Goal: Navigation & Orientation: Find specific page/section

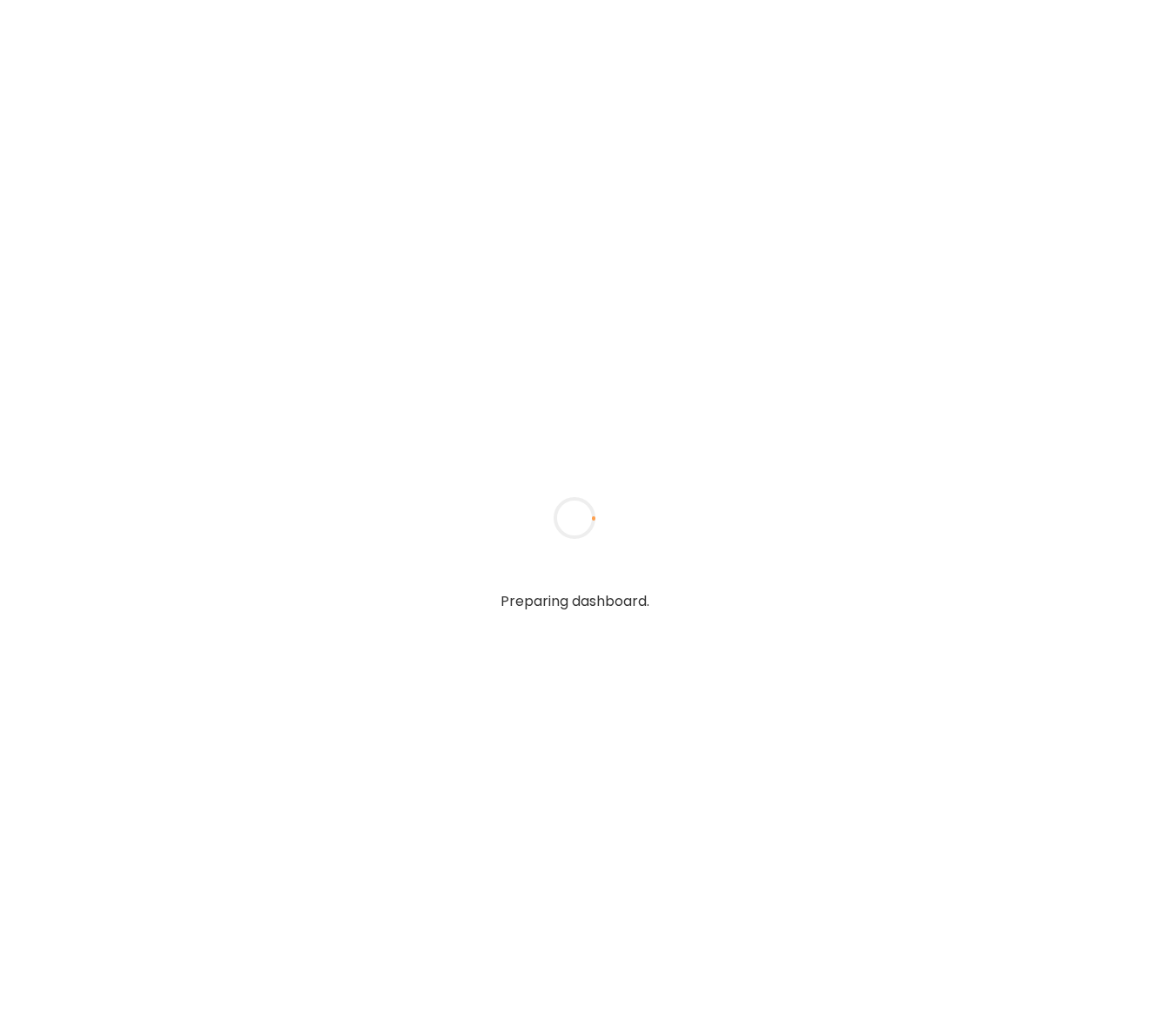
type input "**********"
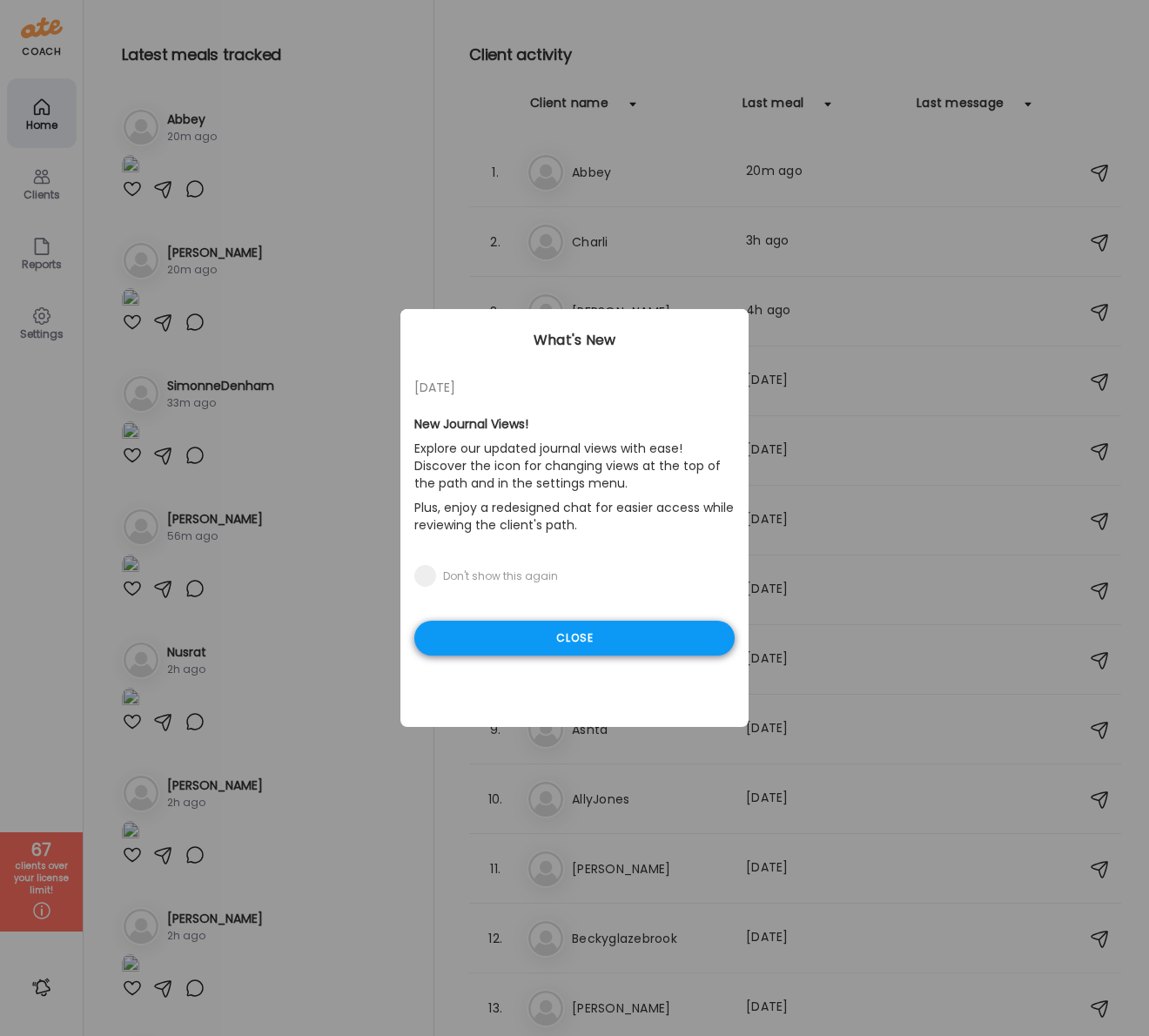
type input "**********"
click at [549, 639] on div "Close" at bounding box center [574, 637] width 320 height 35
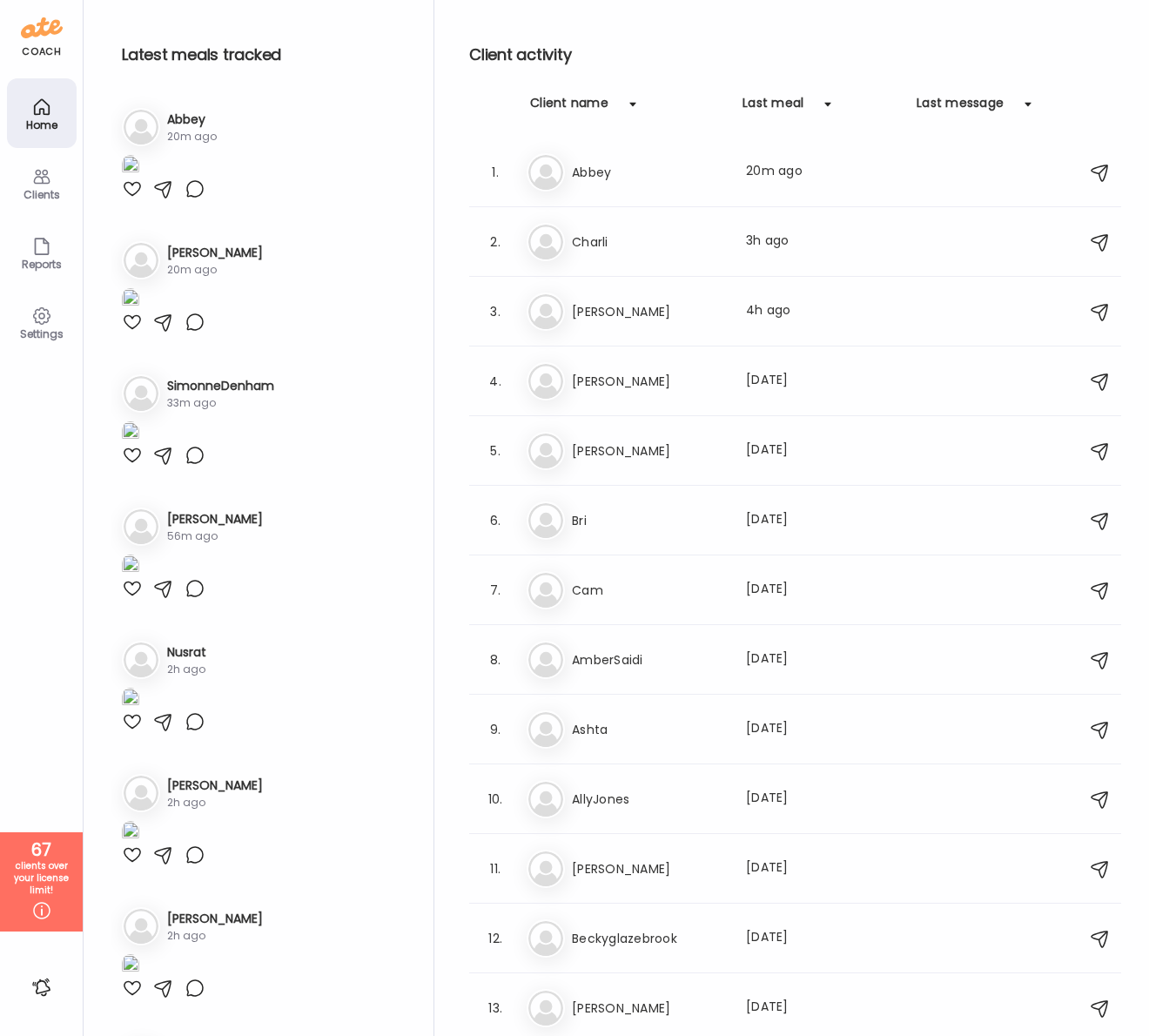
click at [47, 191] on div "Clients" at bounding box center [42, 194] width 63 height 11
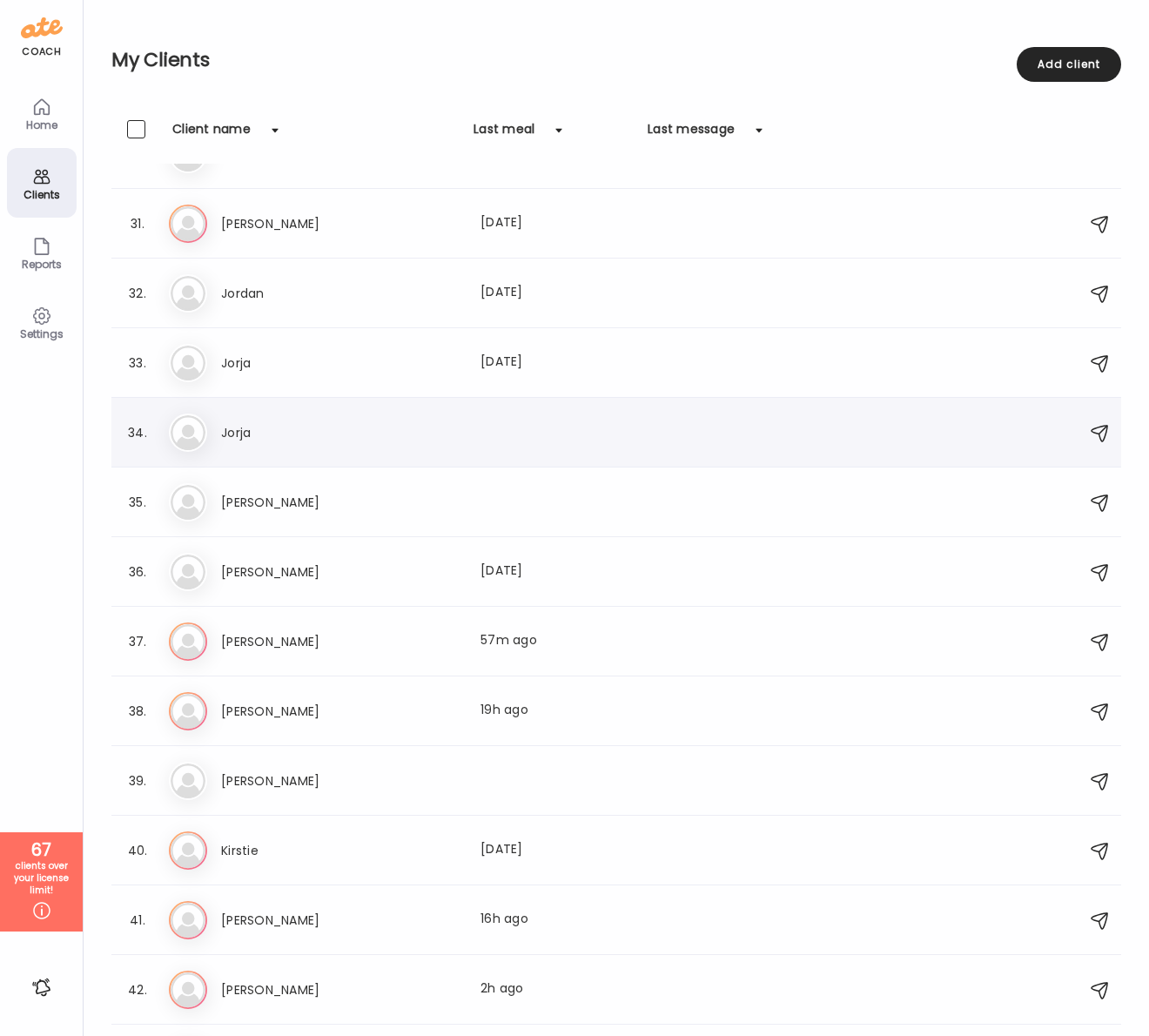
scroll to position [2105, 0]
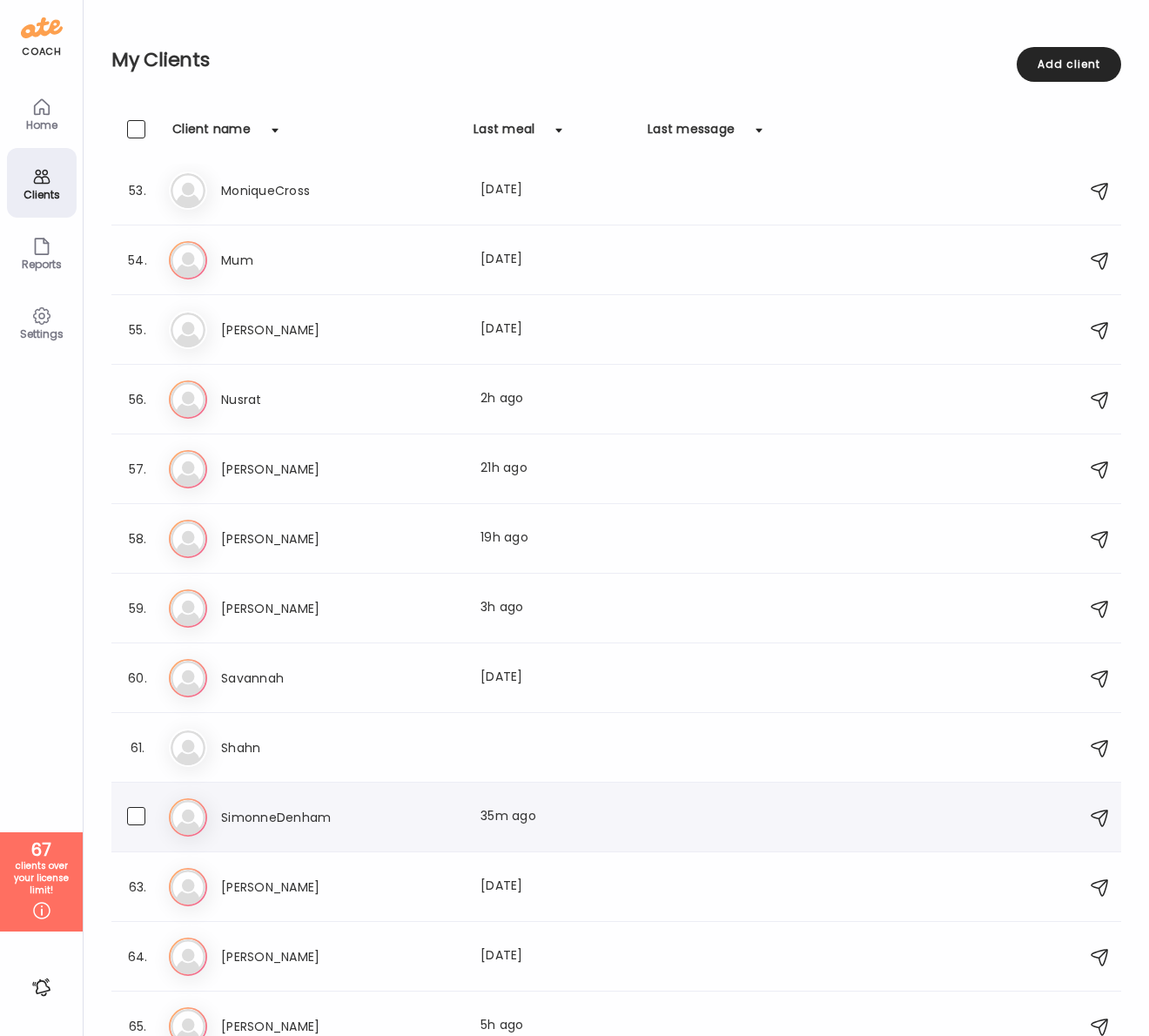
click at [288, 813] on h3 "SimonneDenham" at bounding box center [297, 817] width 153 height 21
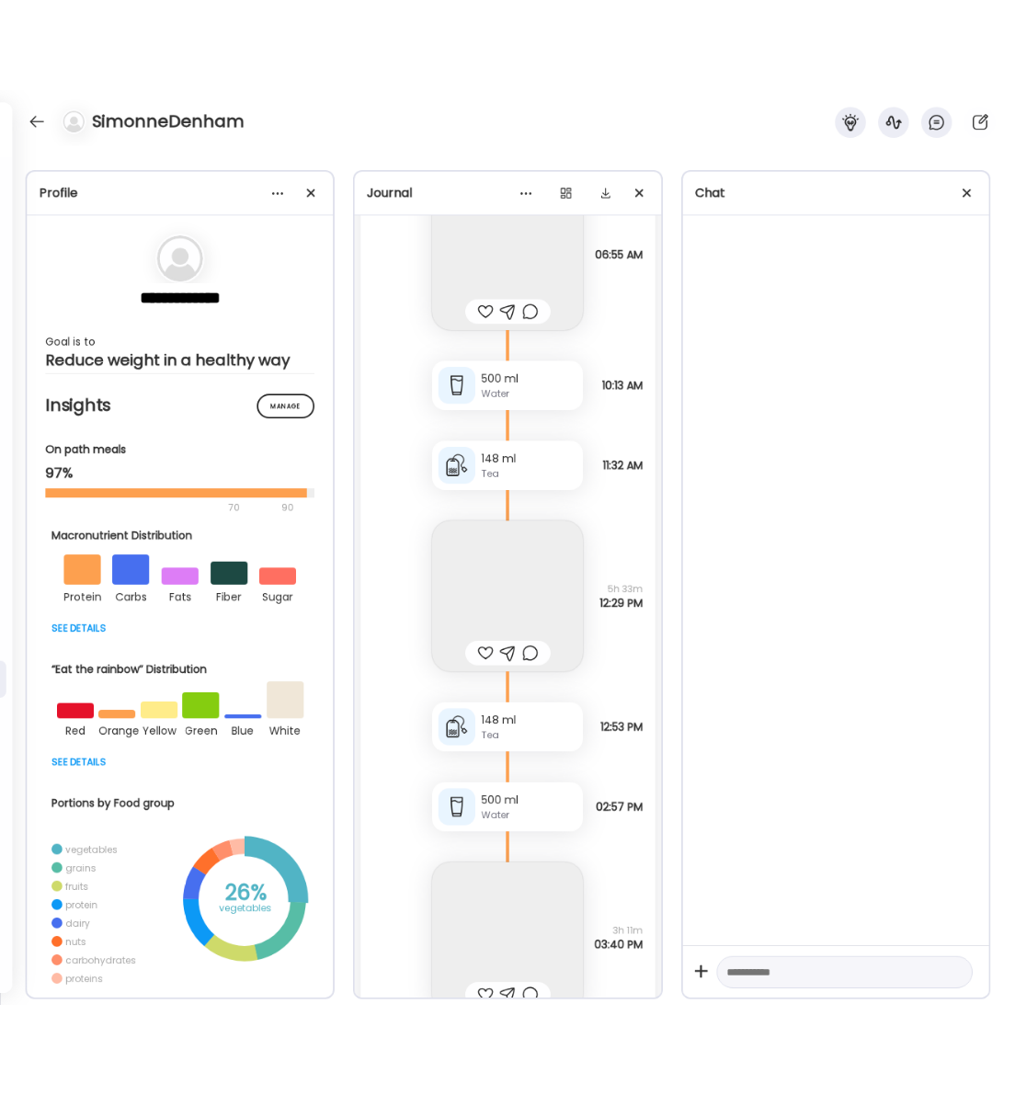
scroll to position [18280, 0]
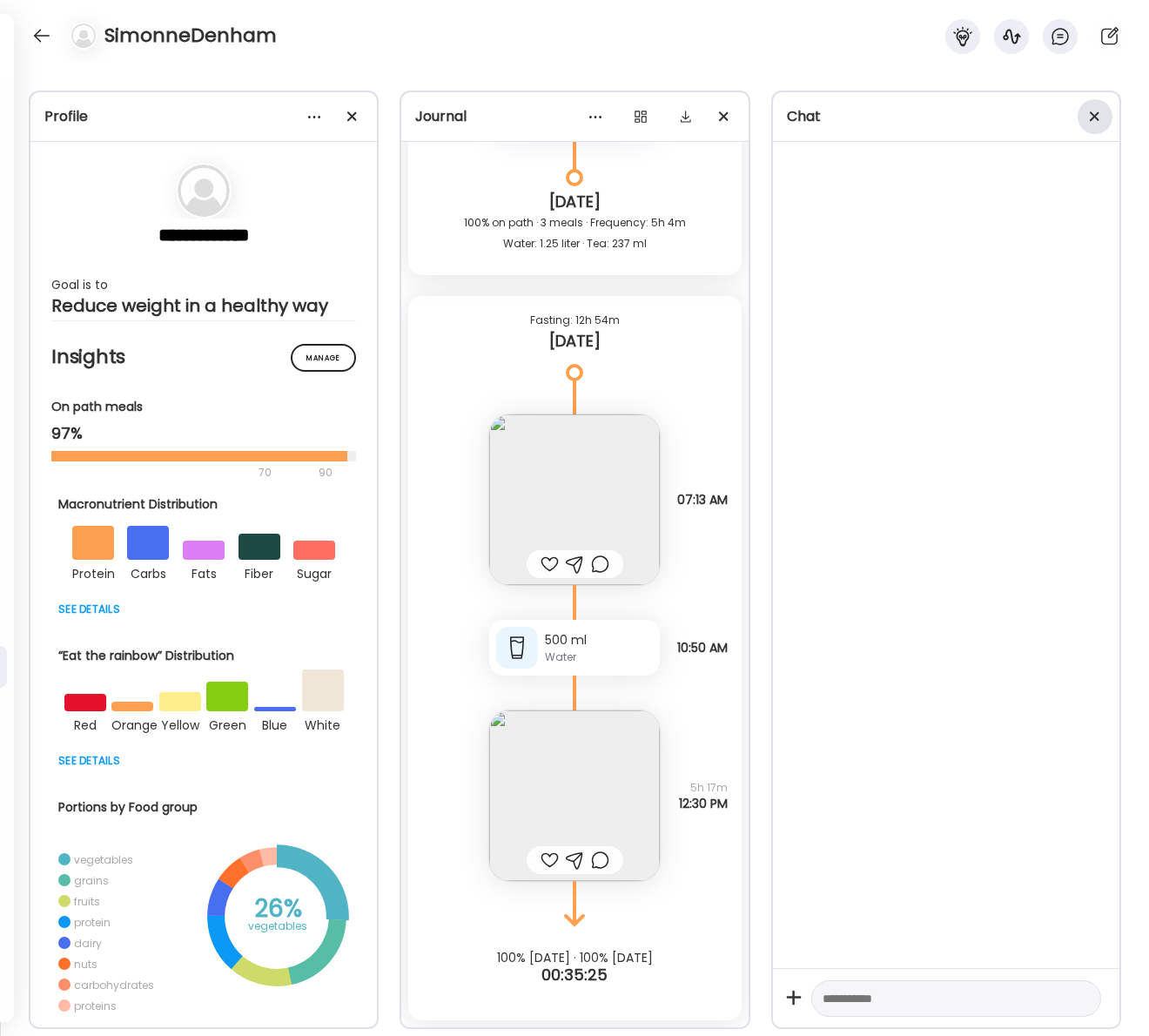
click at [1091, 117] on span at bounding box center [1095, 116] width 9 height 9
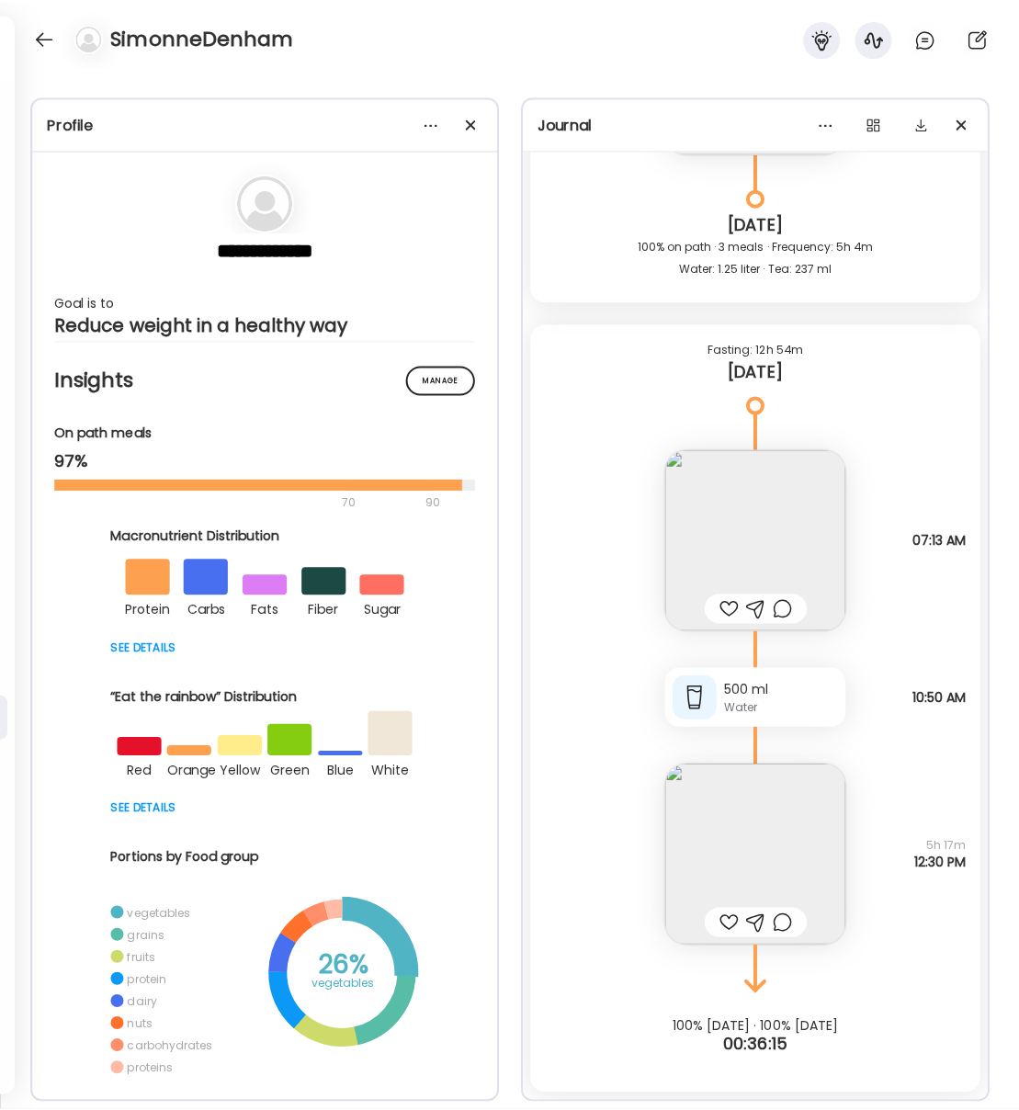
scroll to position [18264, 0]
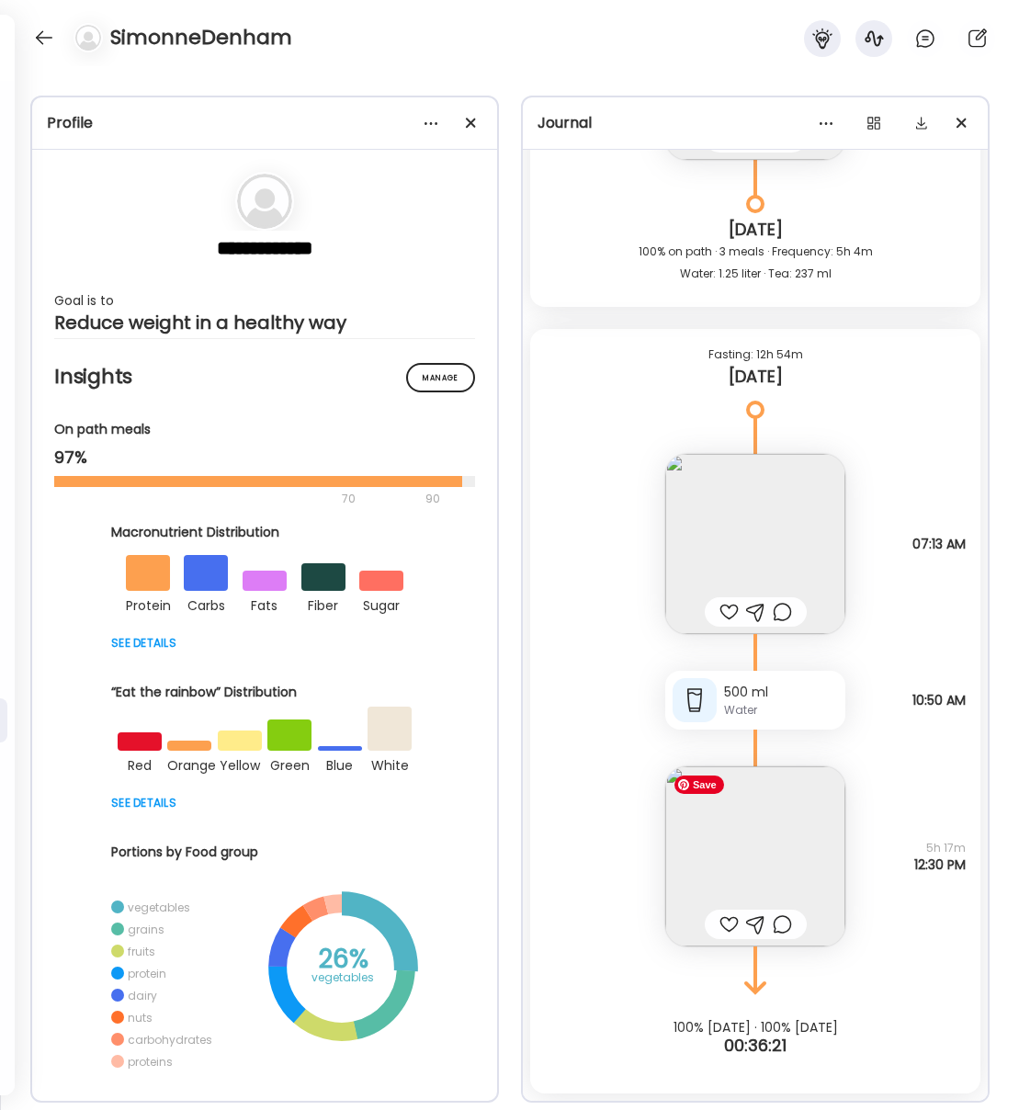
click at [773, 850] on img at bounding box center [755, 856] width 180 height 180
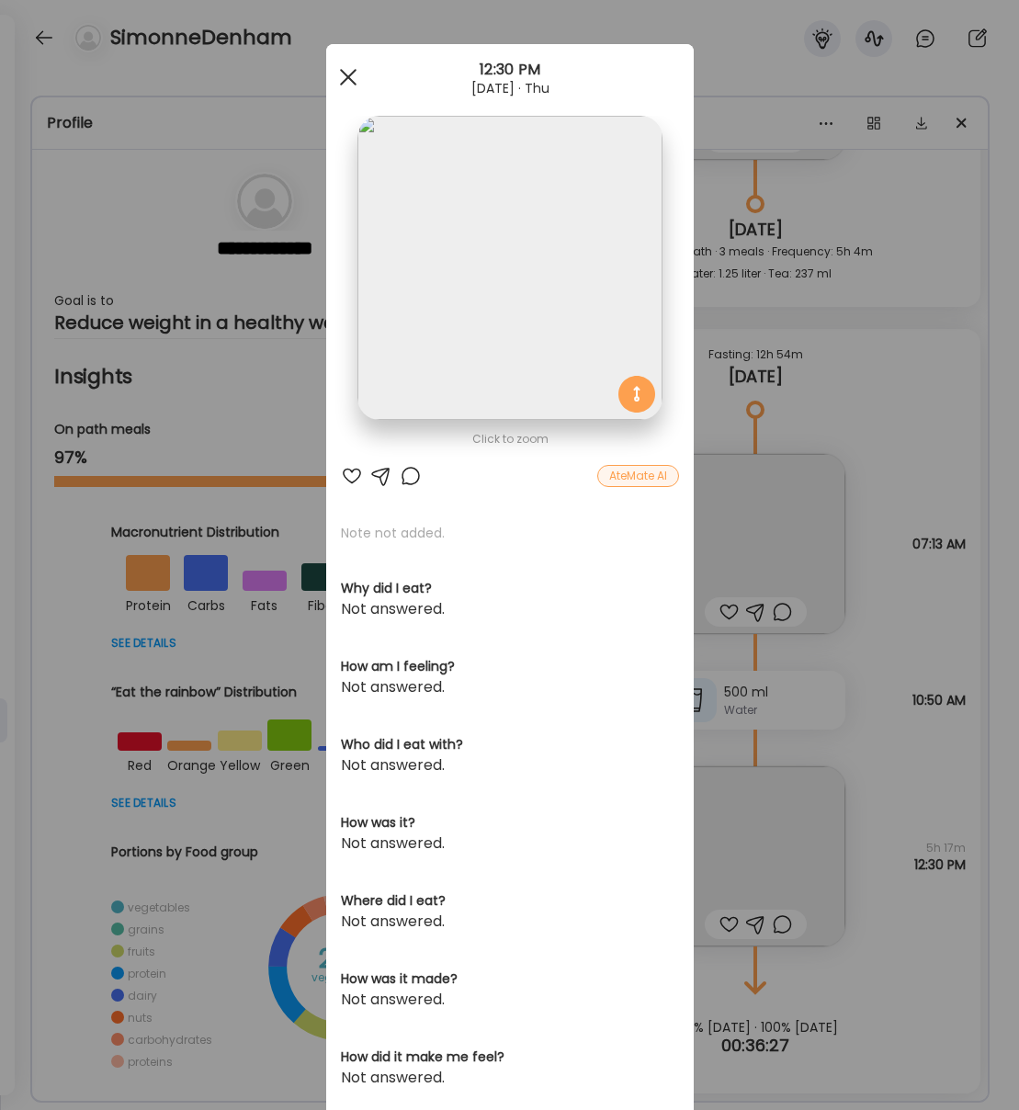
click at [347, 78] on span at bounding box center [347, 77] width 17 height 17
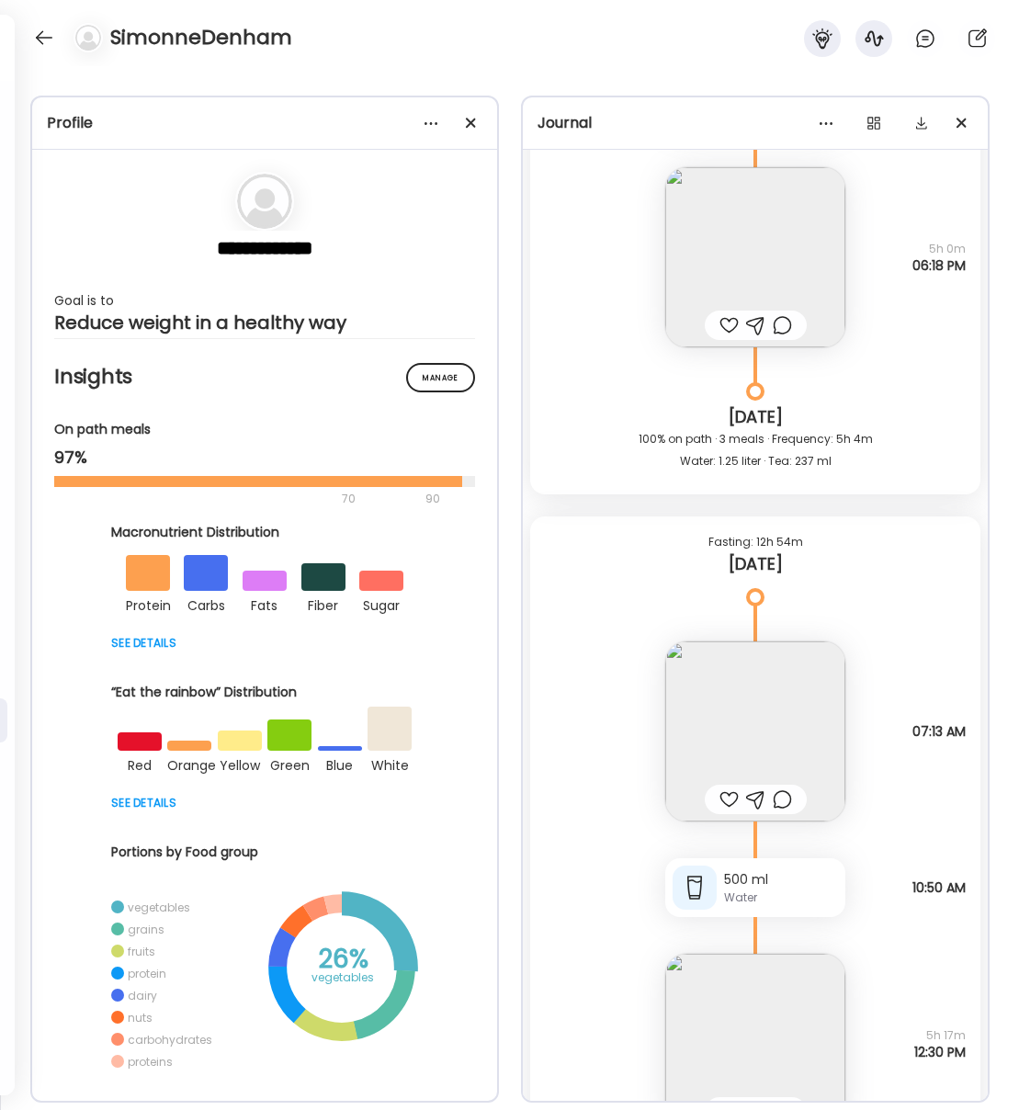
scroll to position [18062, 0]
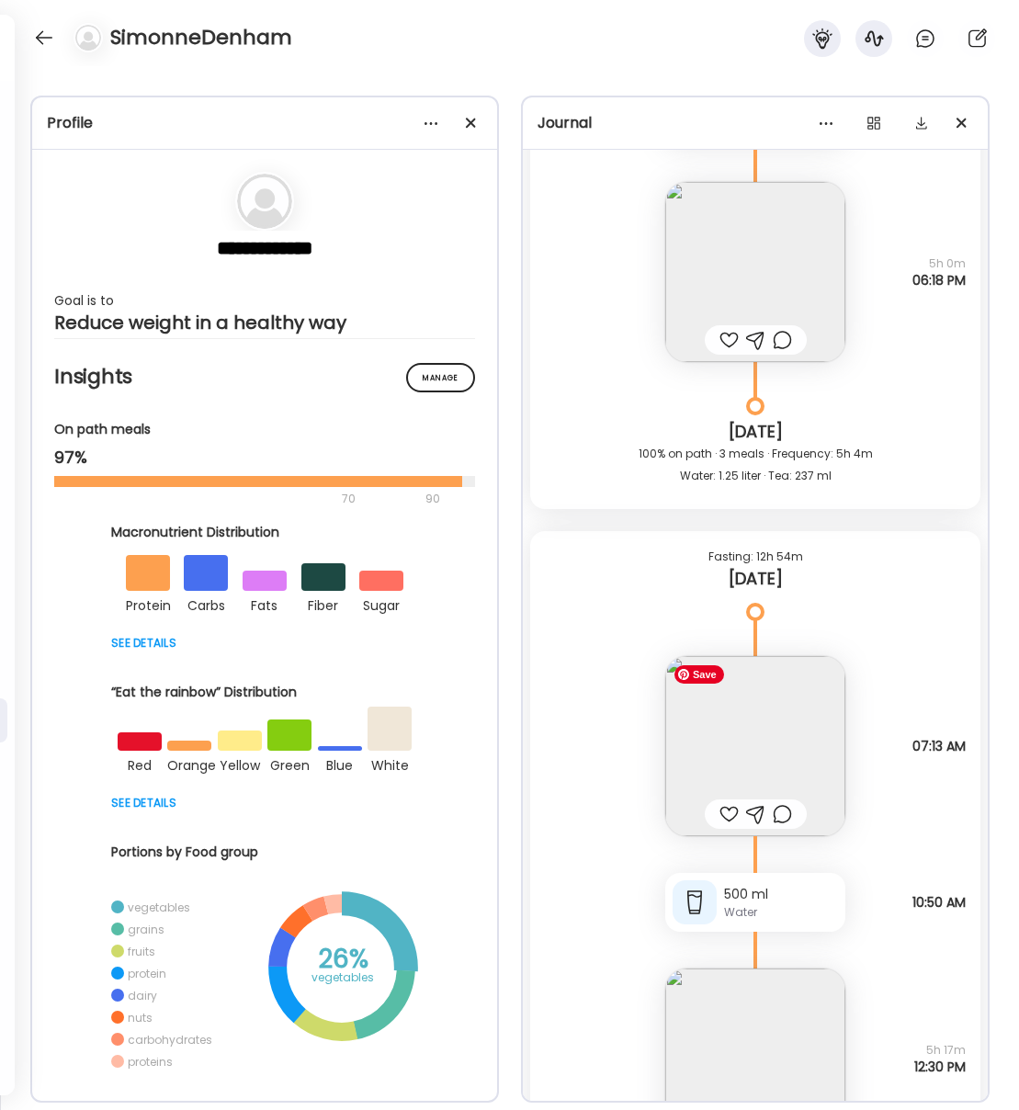
click at [795, 711] on img at bounding box center [755, 746] width 180 height 180
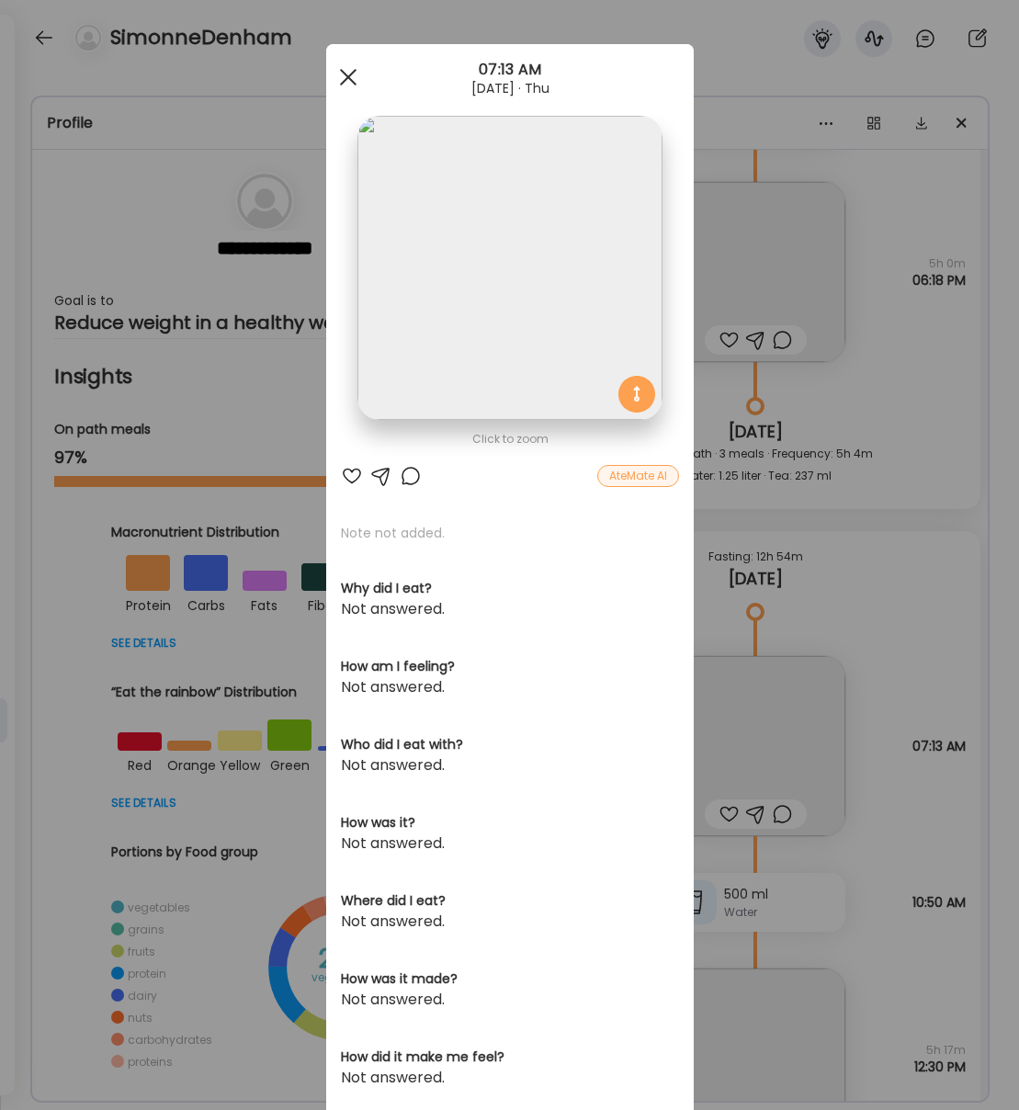
click at [346, 82] on div at bounding box center [348, 77] width 37 height 37
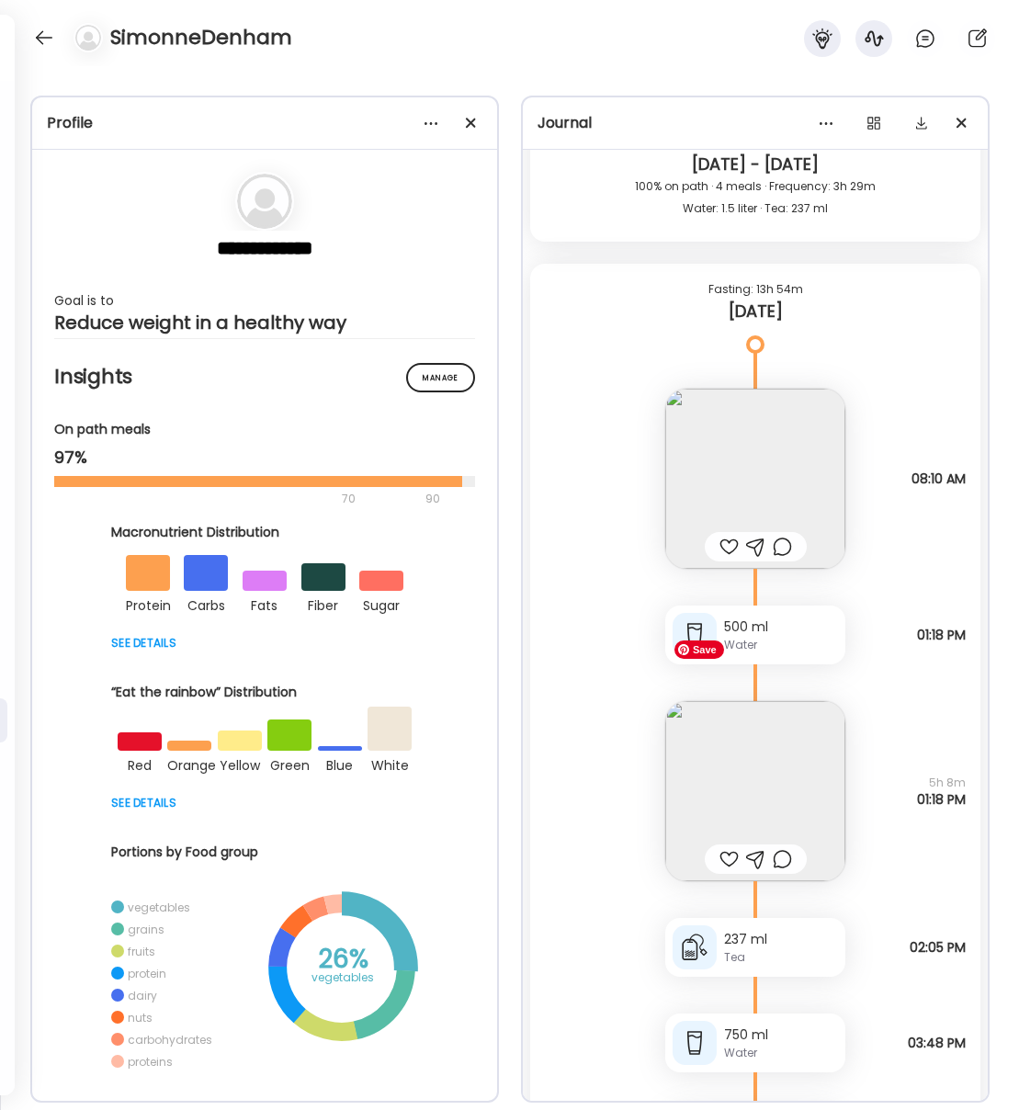
scroll to position [17121, 0]
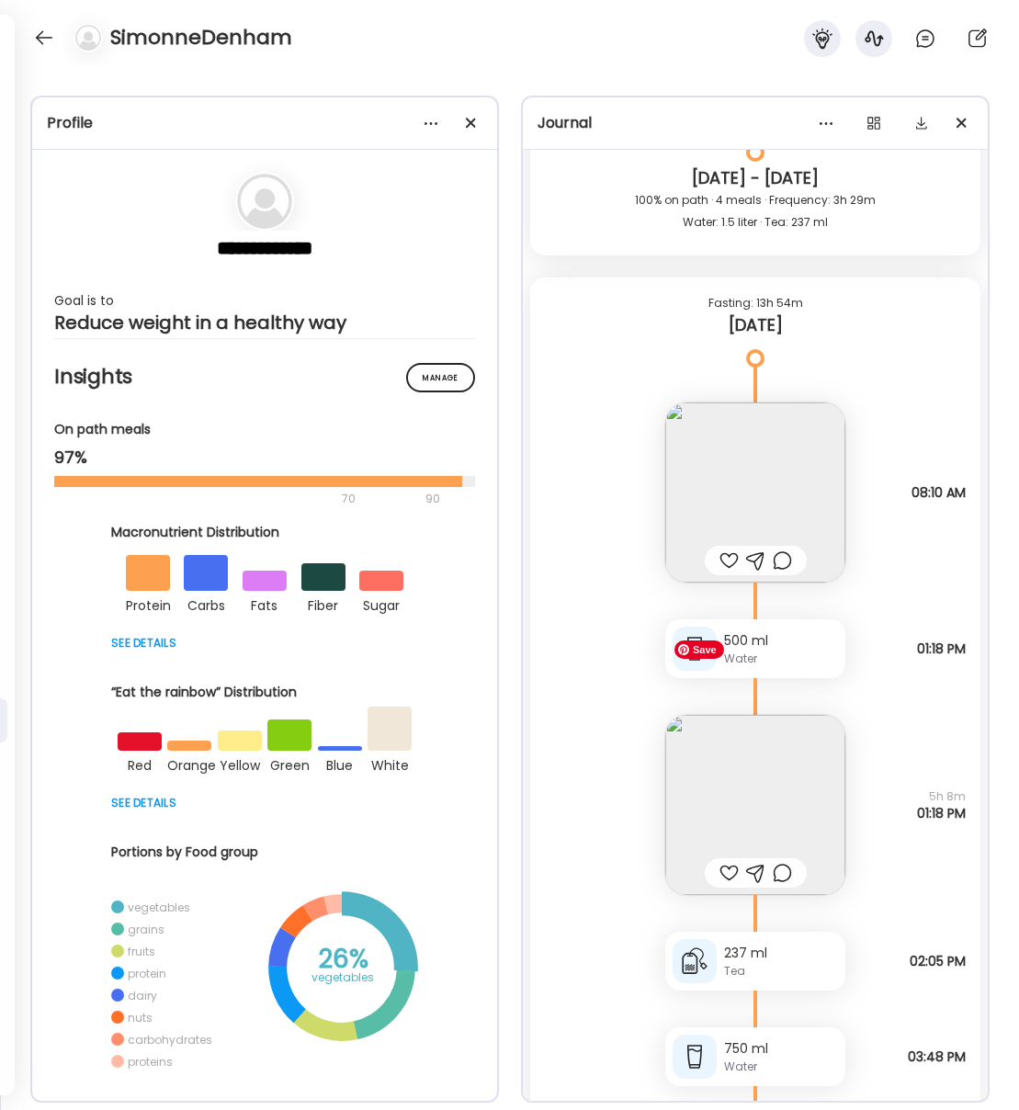
click at [780, 772] on img at bounding box center [755, 805] width 180 height 180
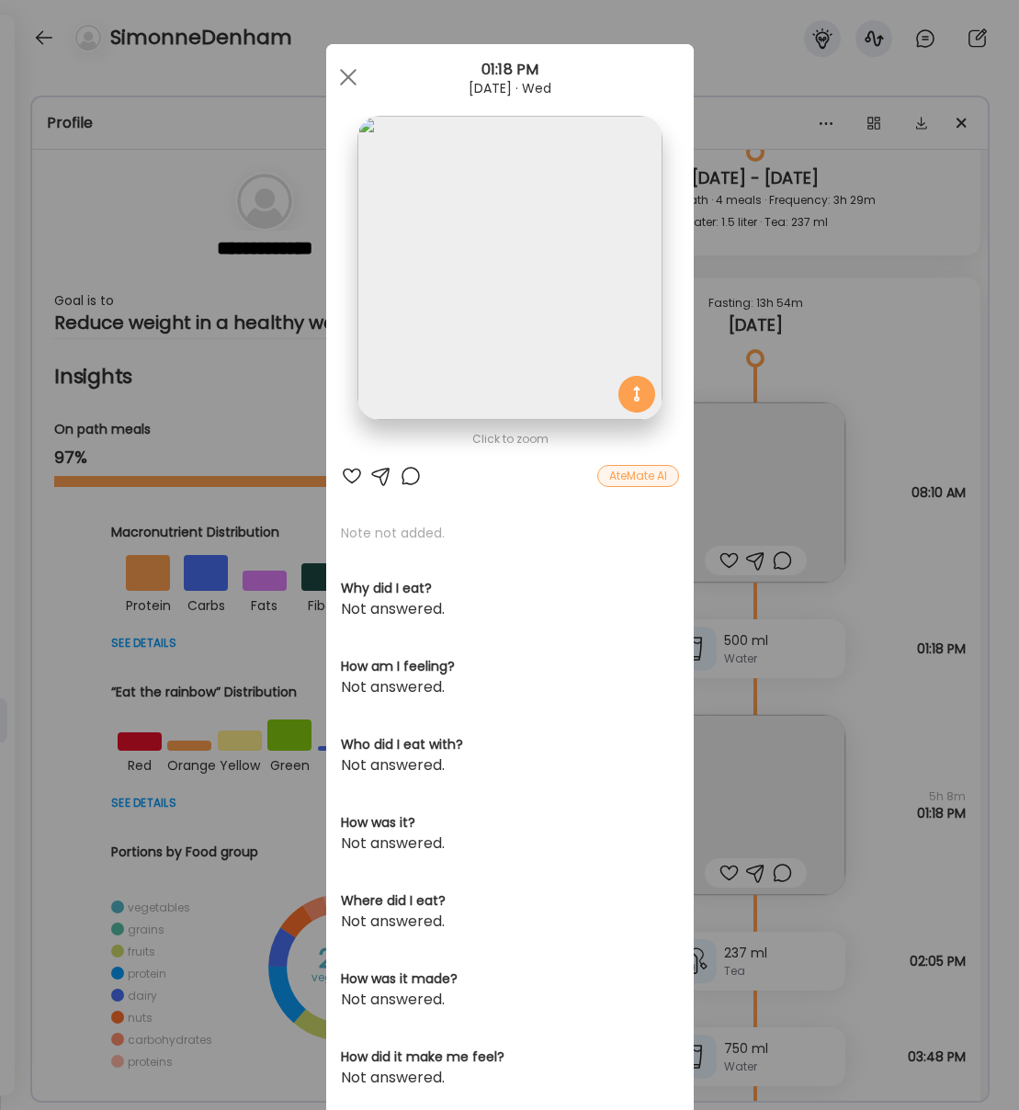
click at [353, 106] on div "Ate Coach Dashboard 01:18 PM [DATE] · Wed" at bounding box center [510, 77] width 368 height 66
click at [346, 71] on div at bounding box center [348, 77] width 37 height 37
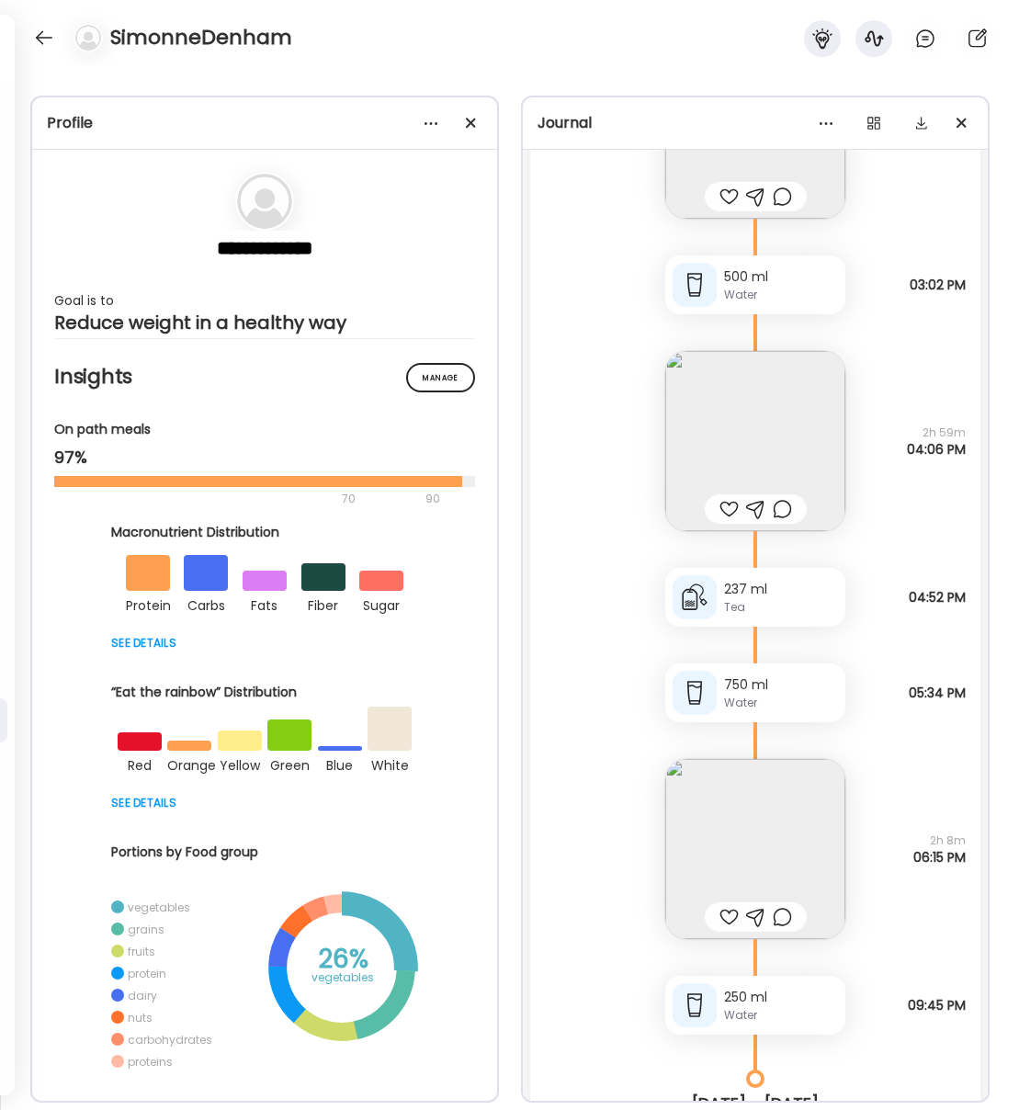
scroll to position [16196, 0]
click at [779, 813] on img at bounding box center [755, 847] width 180 height 180
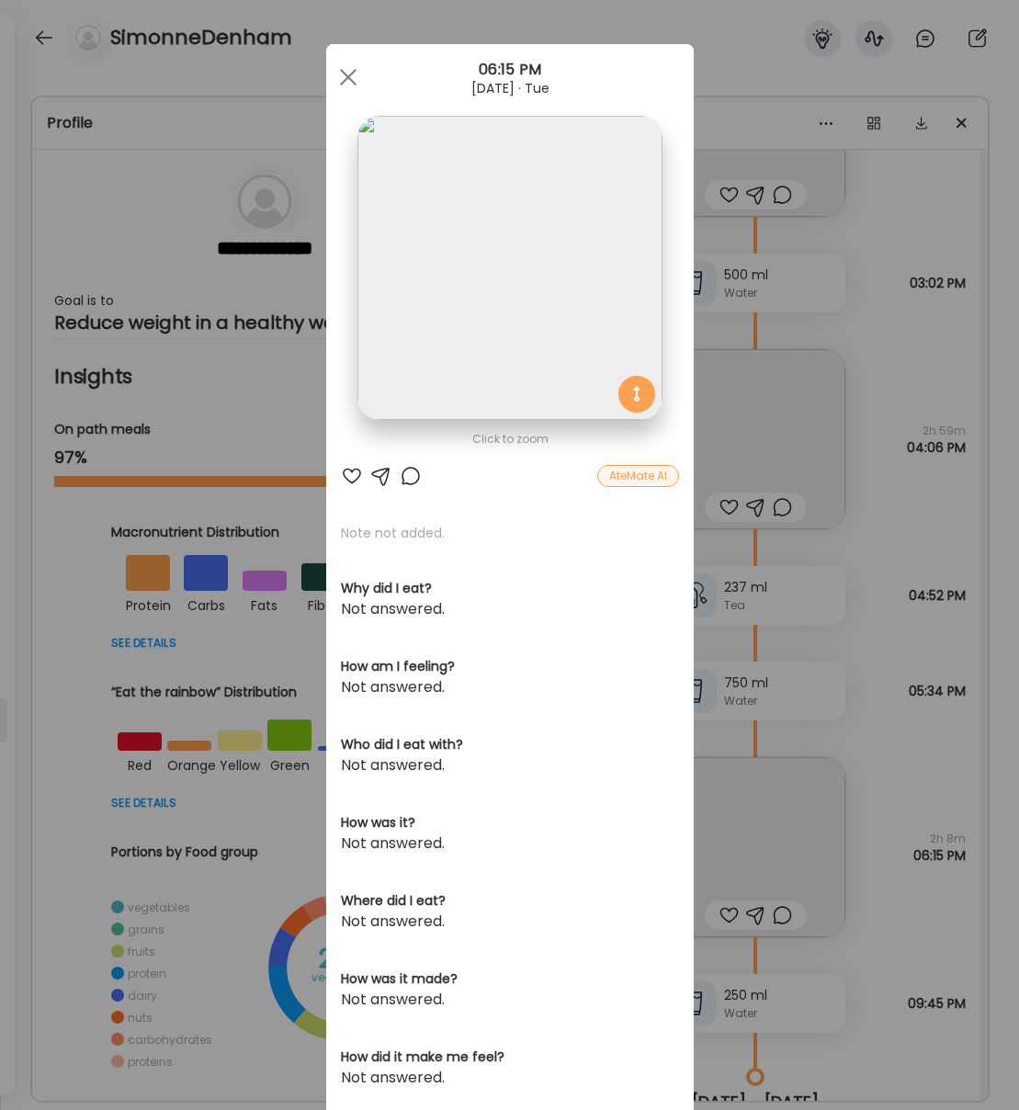
click at [366, 81] on div "[DATE] · Tue" at bounding box center [510, 88] width 368 height 15
click at [334, 71] on div at bounding box center [348, 77] width 37 height 37
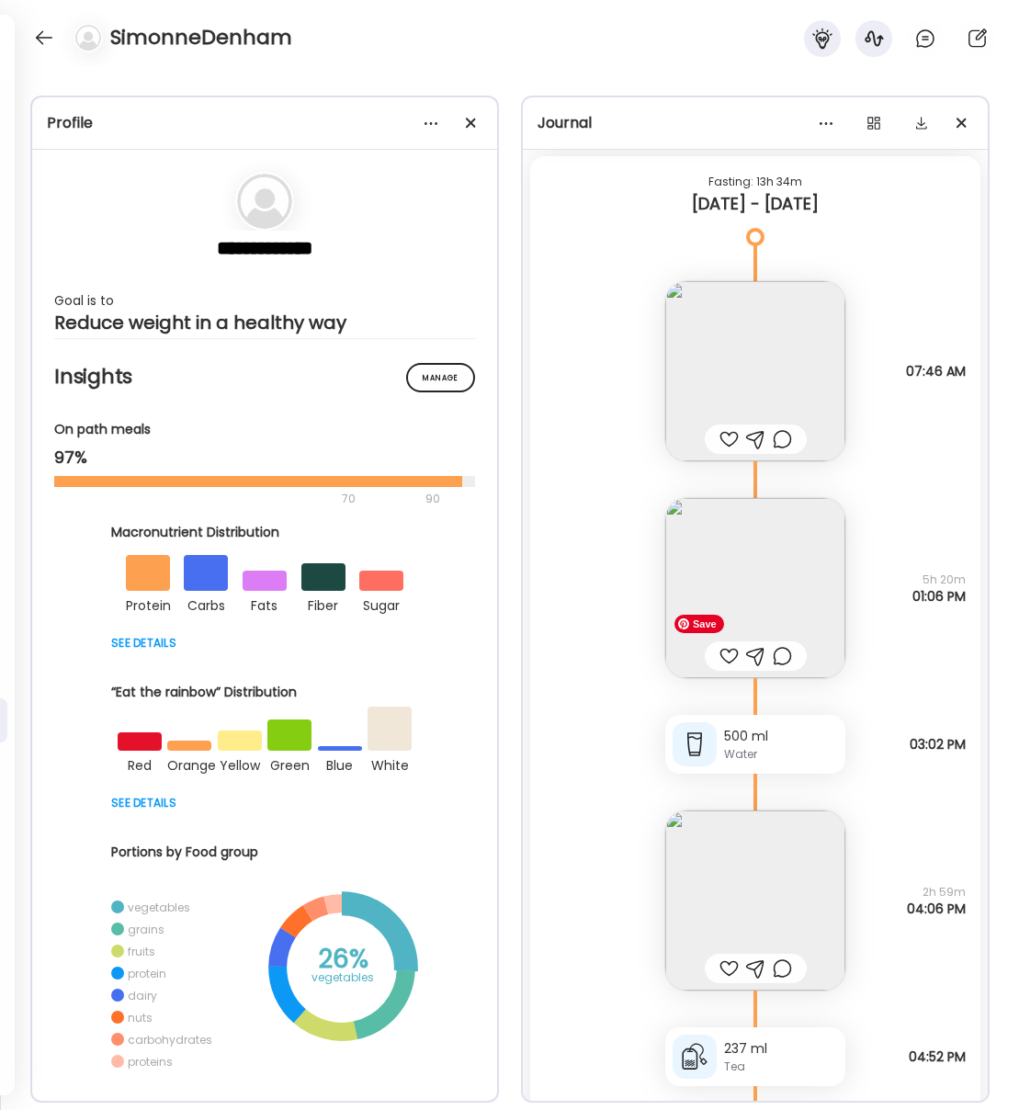
scroll to position [15711, 0]
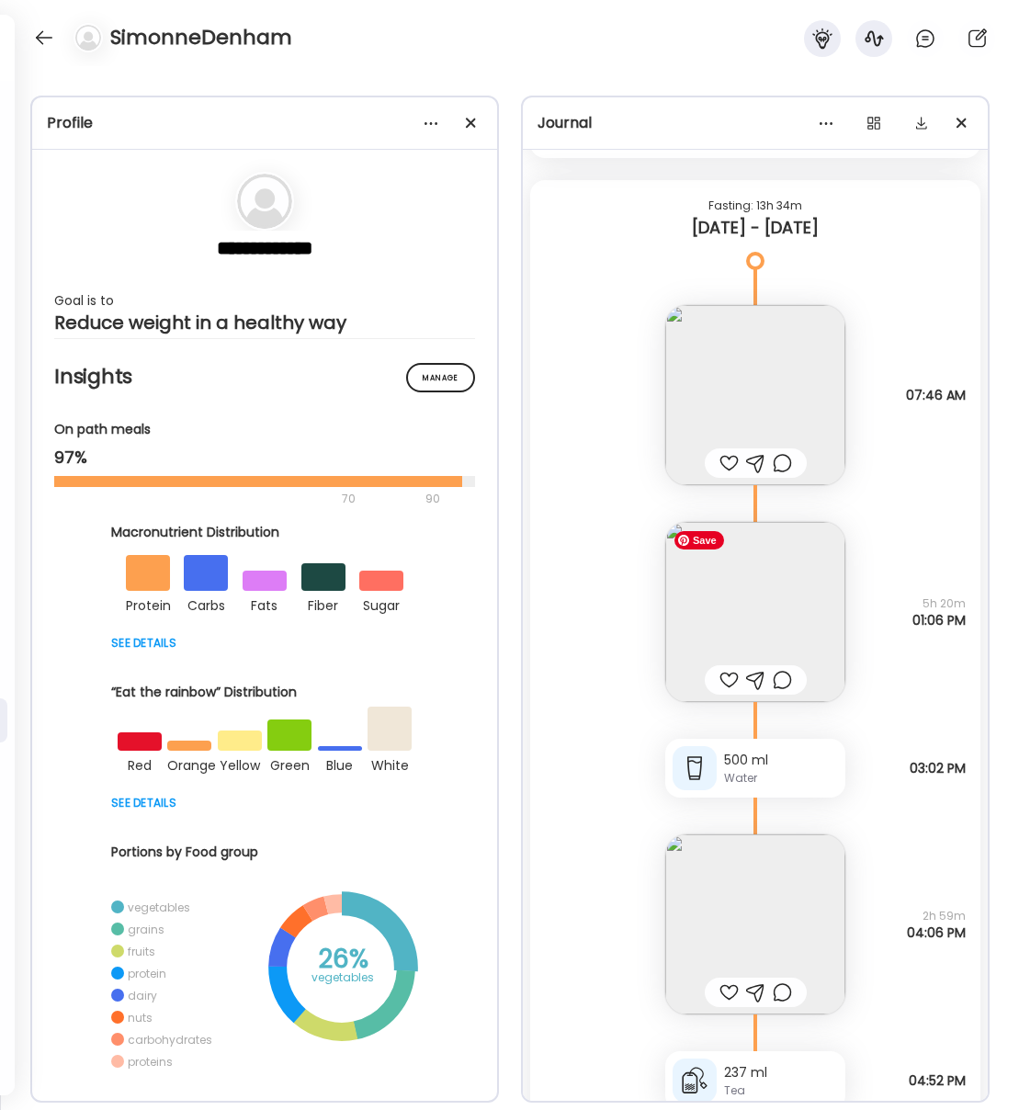
click at [763, 619] on img at bounding box center [755, 612] width 180 height 180
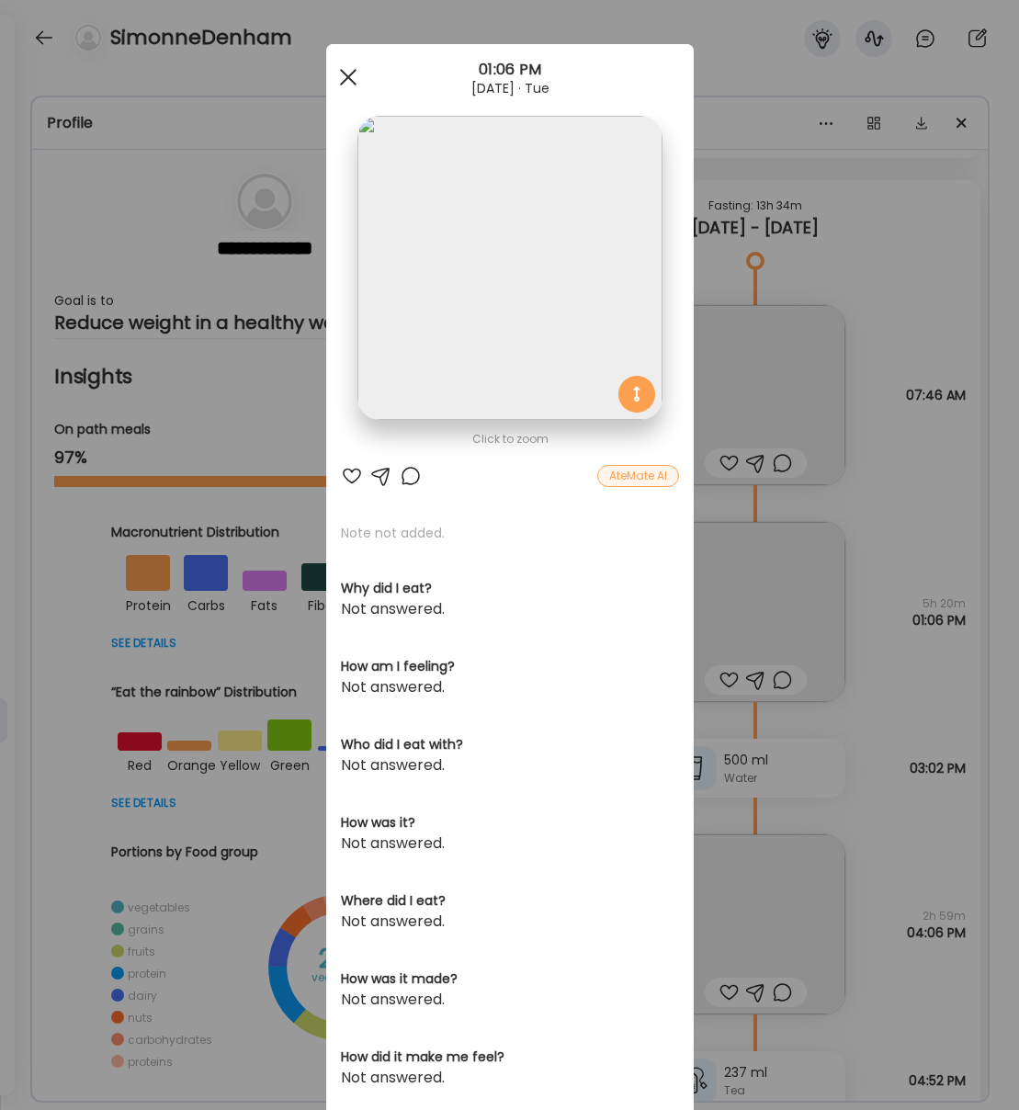
click at [347, 85] on div at bounding box center [348, 77] width 37 height 37
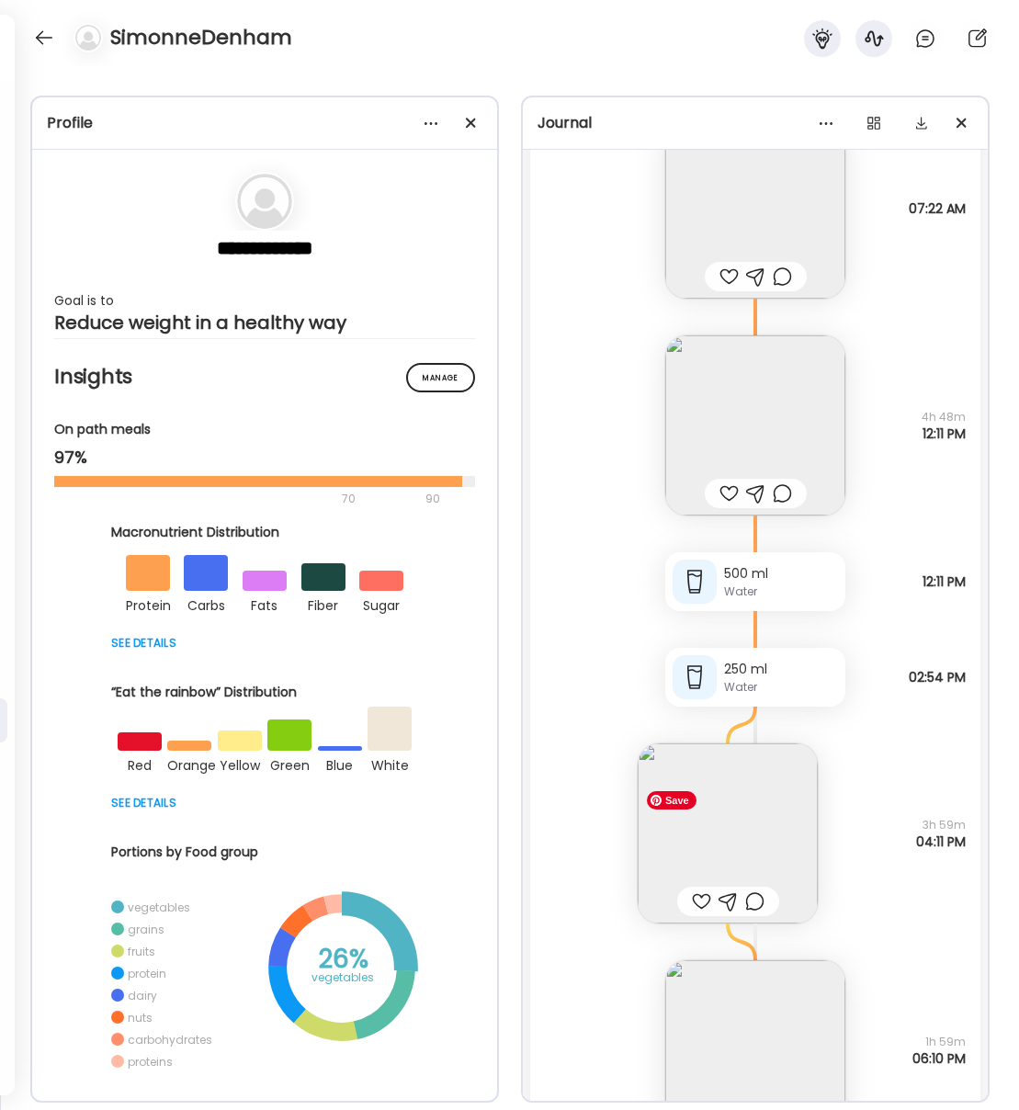
scroll to position [11964, 0]
click at [754, 827] on img at bounding box center [728, 830] width 180 height 180
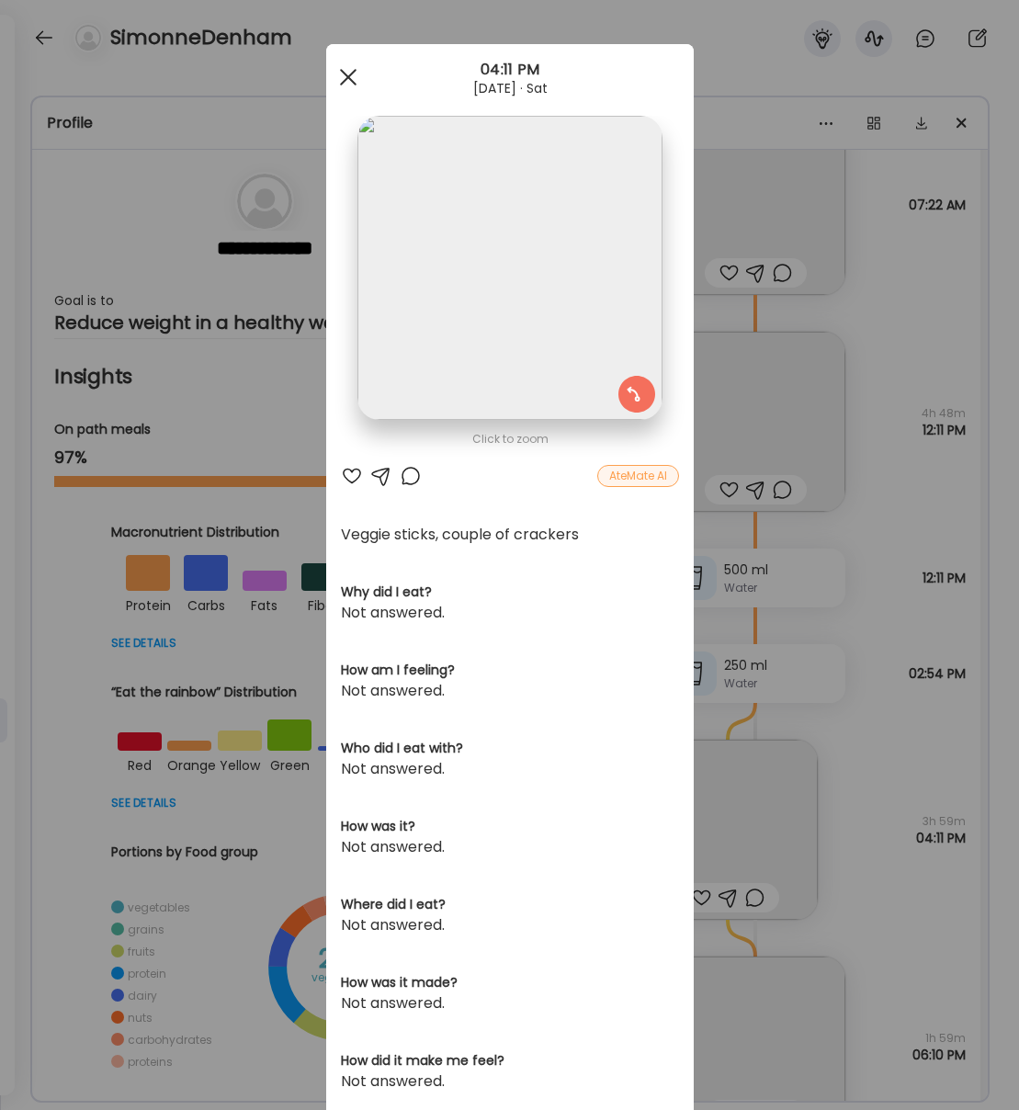
click at [340, 91] on div at bounding box center [348, 77] width 37 height 37
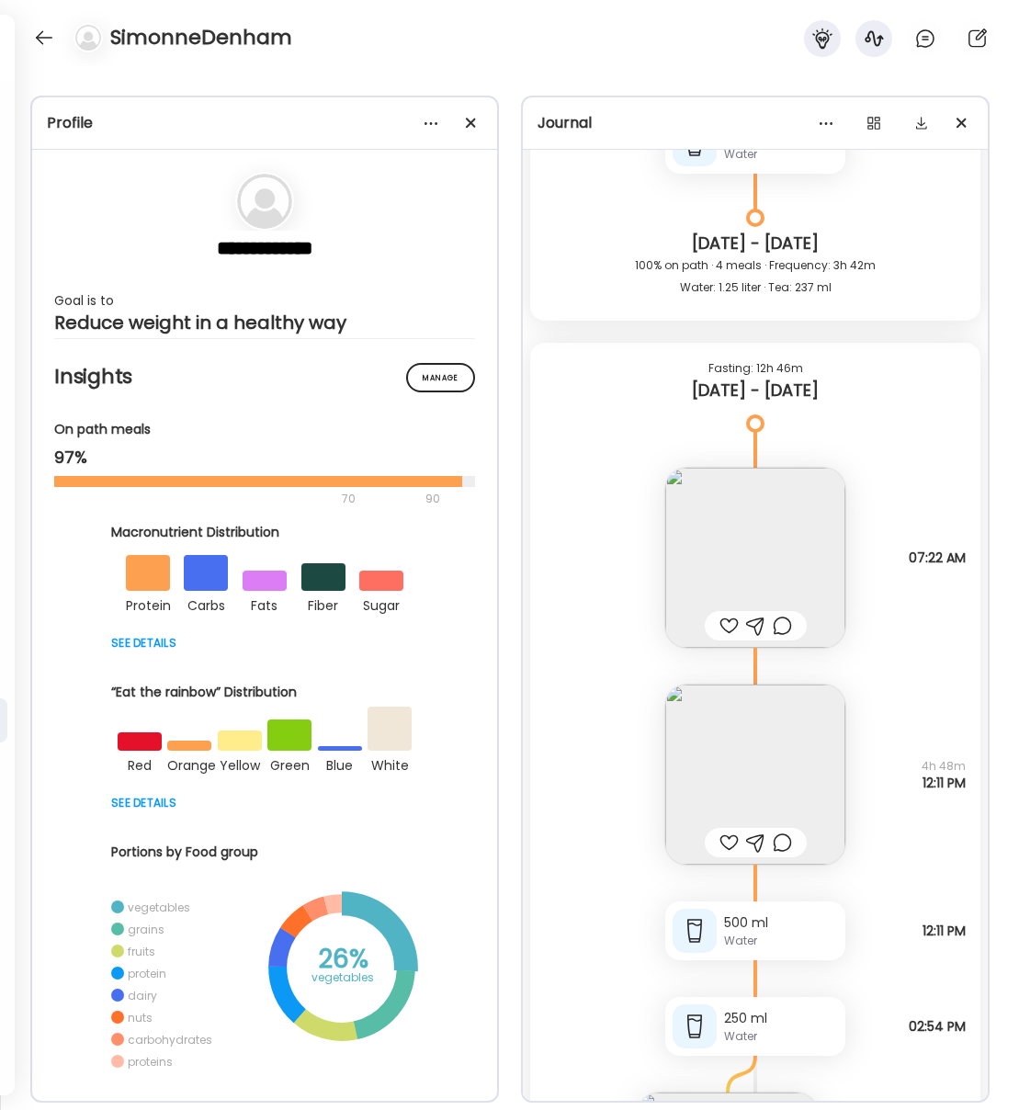
scroll to position [11590, 0]
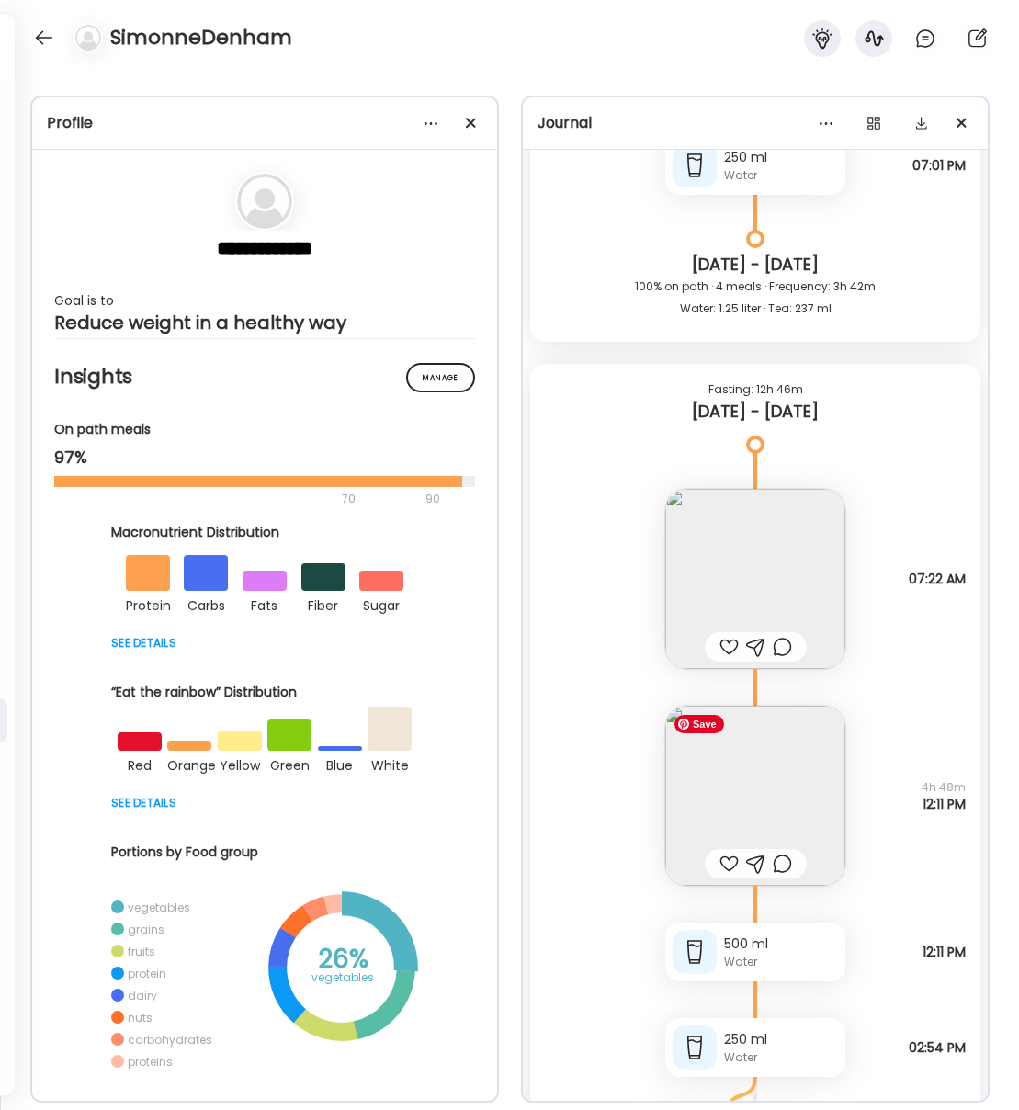
click at [776, 792] on img at bounding box center [755, 796] width 180 height 180
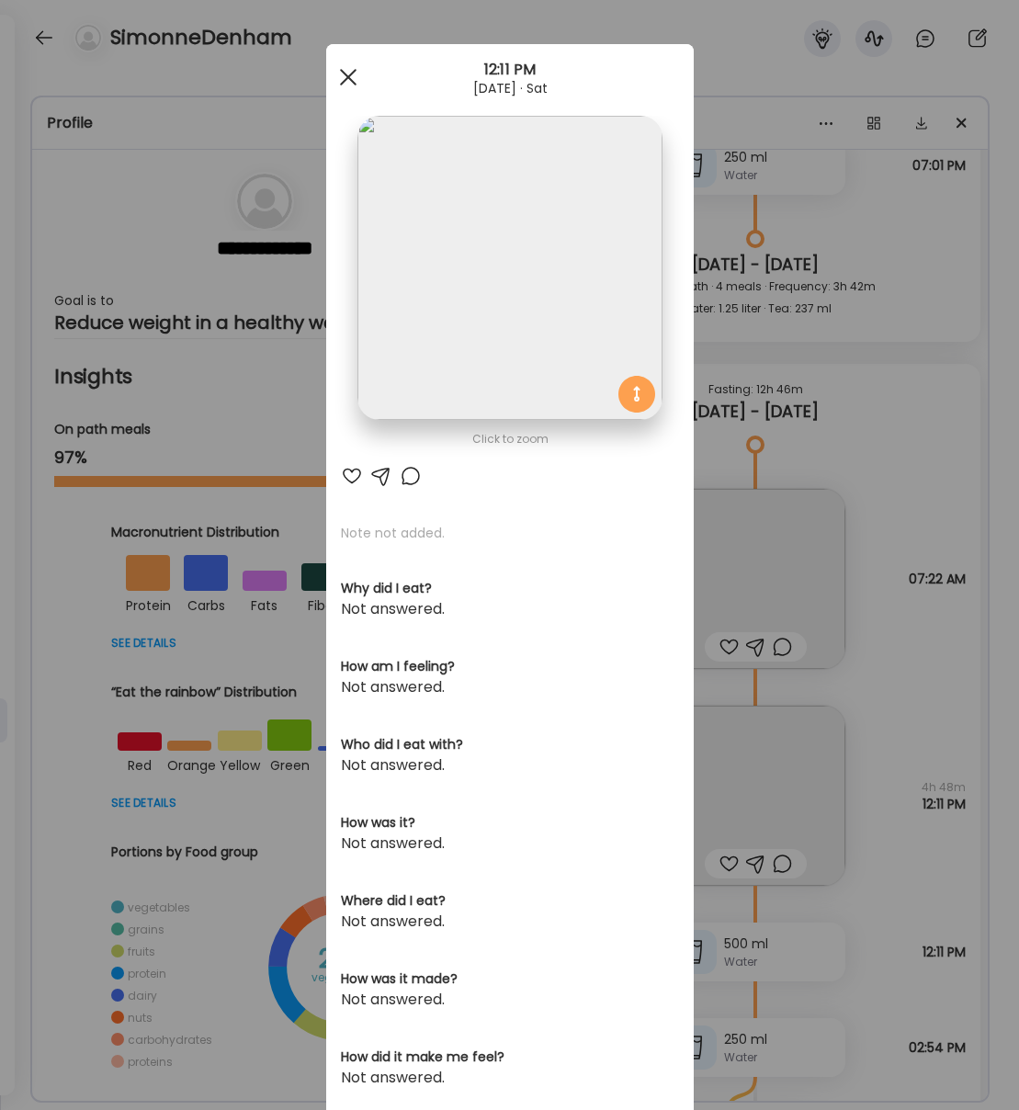
click at [351, 73] on div at bounding box center [348, 77] width 37 height 37
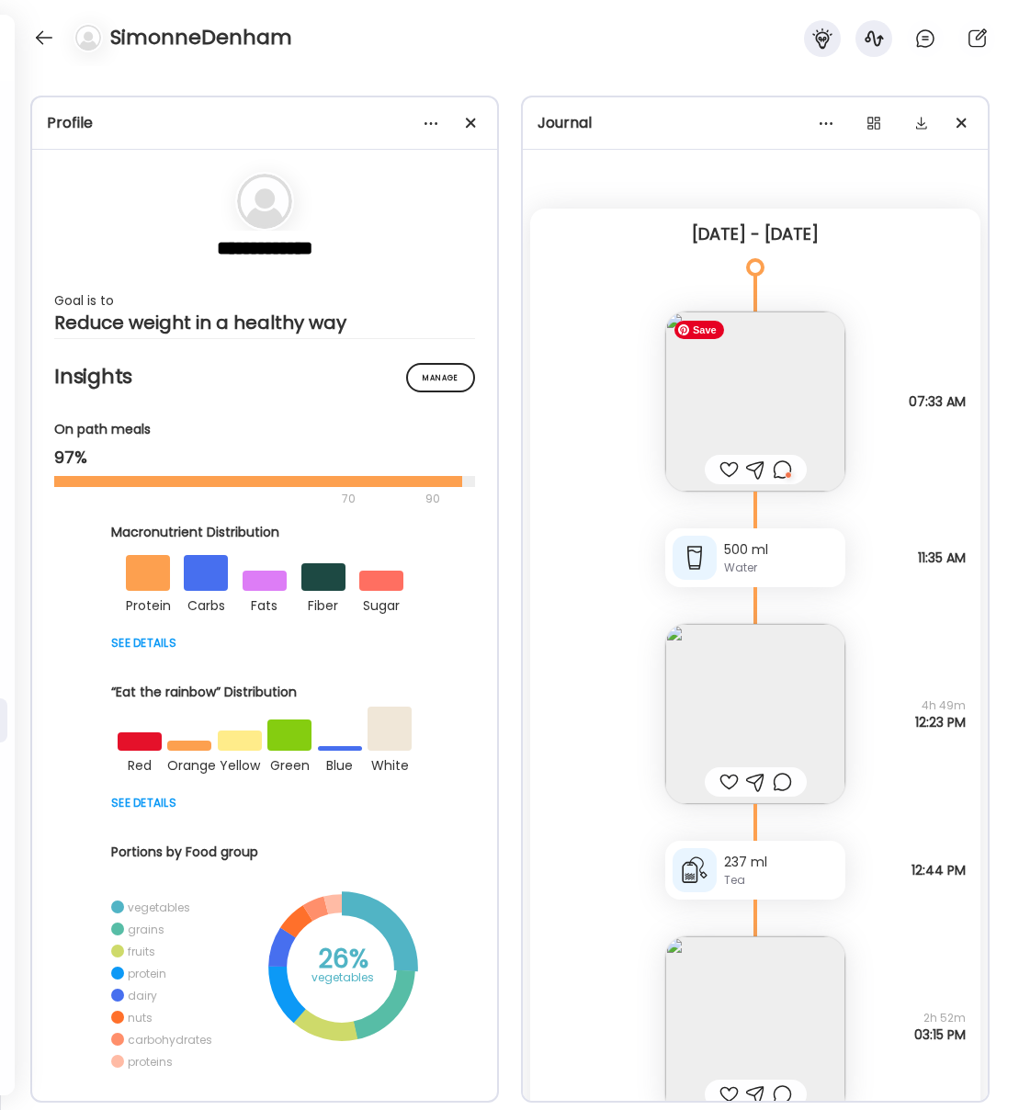
scroll to position [0, 0]
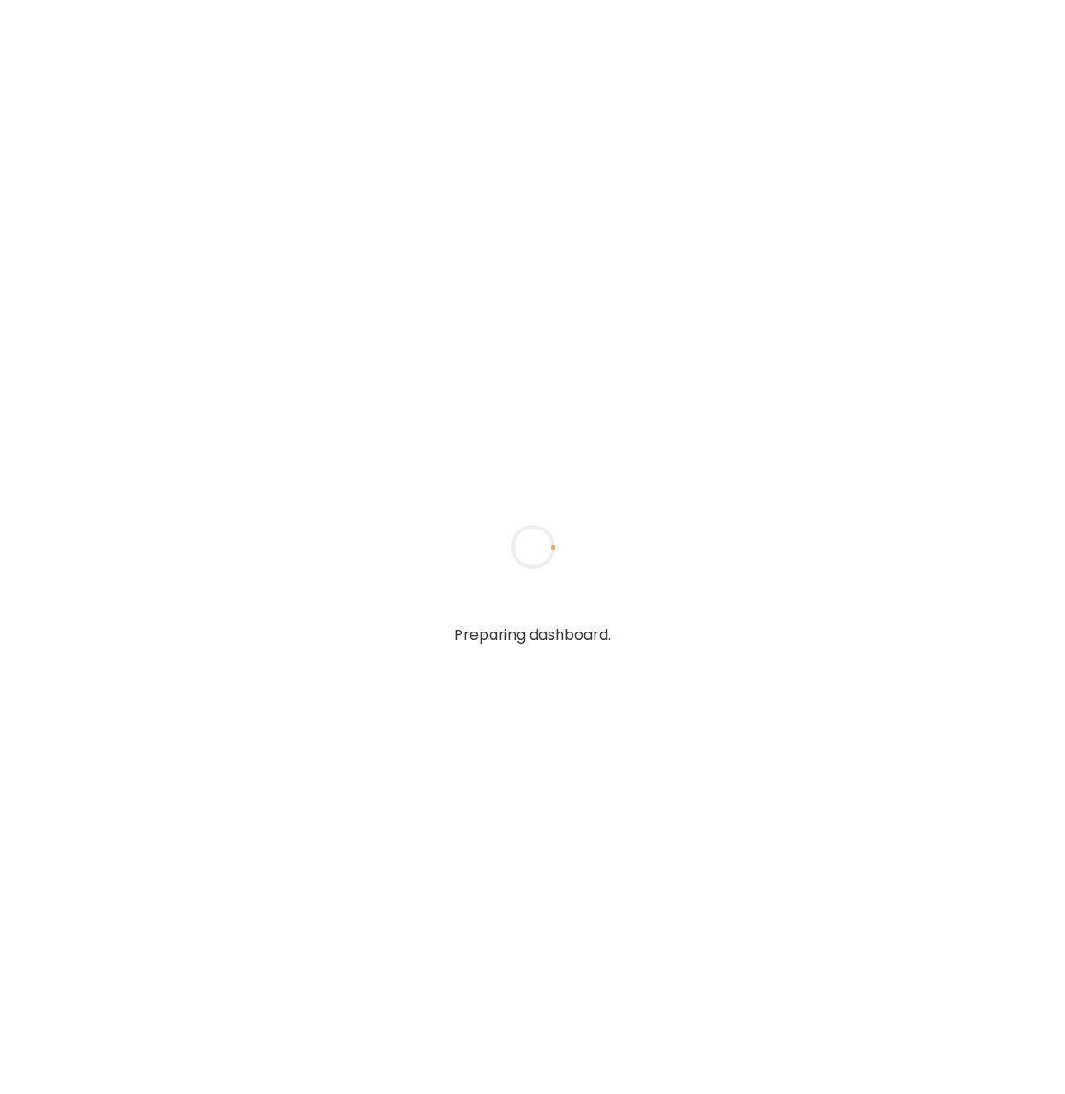
type input "**********"
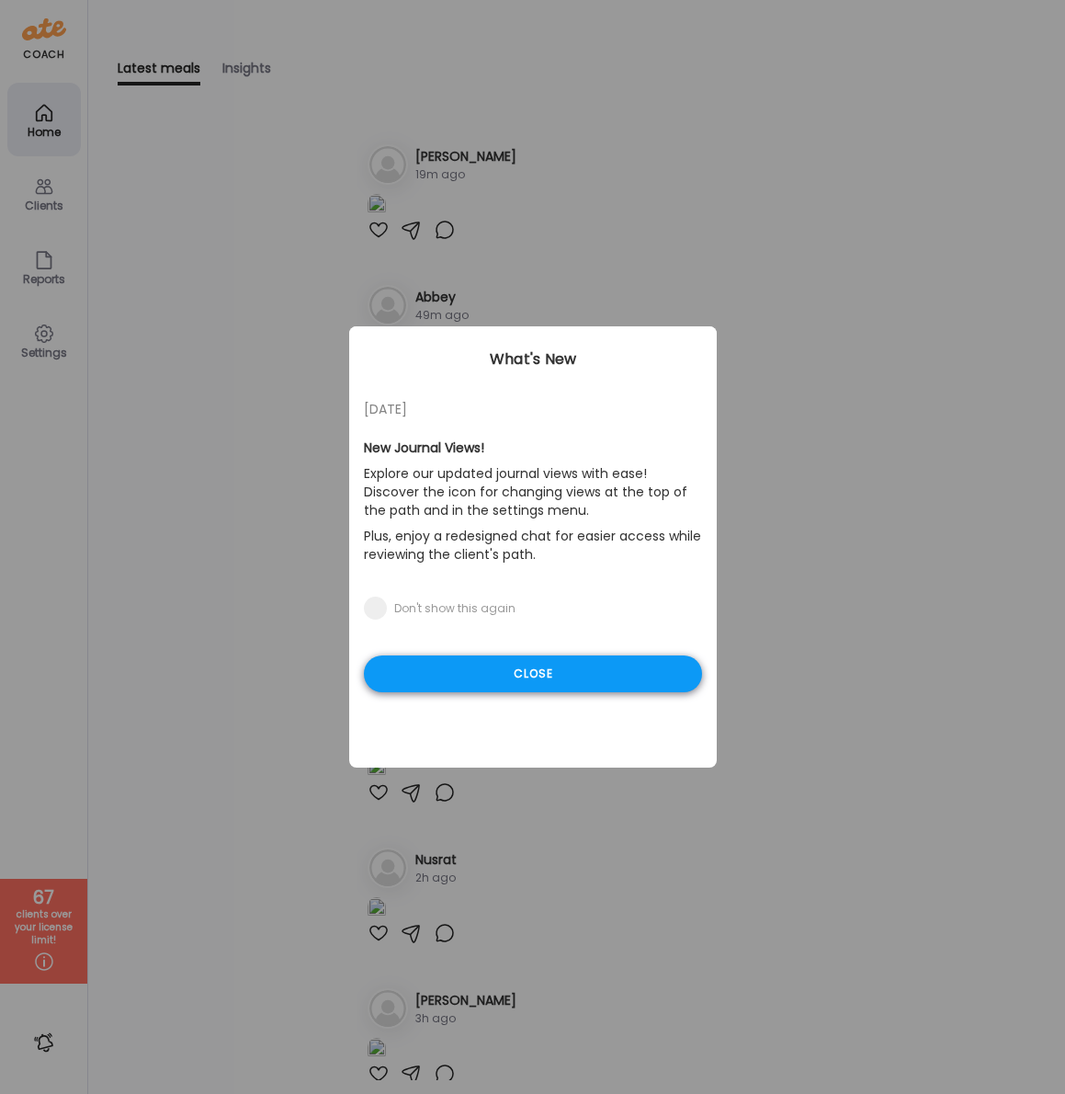
type input "**********"
click at [459, 667] on div "Close" at bounding box center [533, 673] width 338 height 37
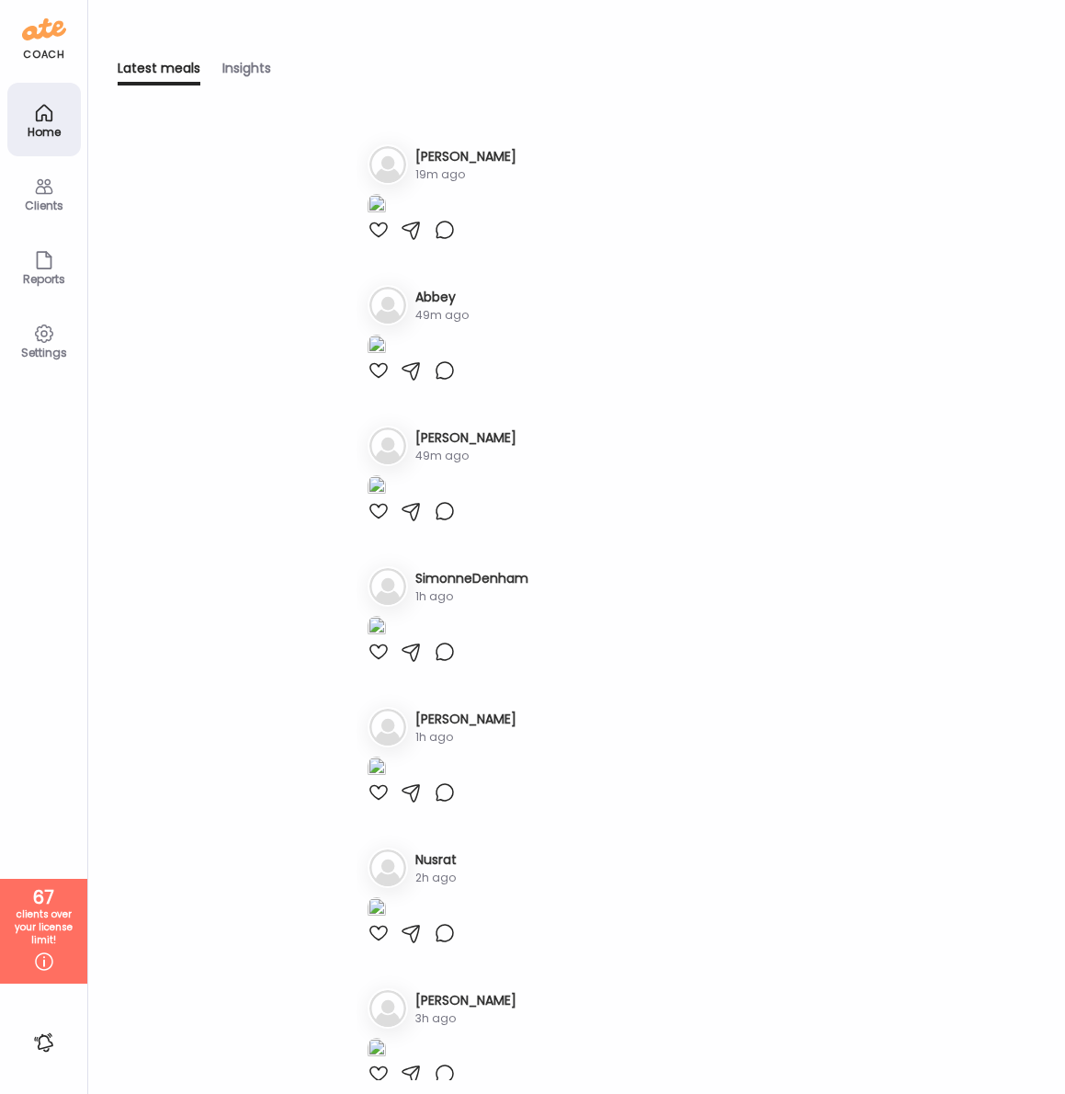
click at [45, 202] on div "Clients" at bounding box center [44, 205] width 66 height 12
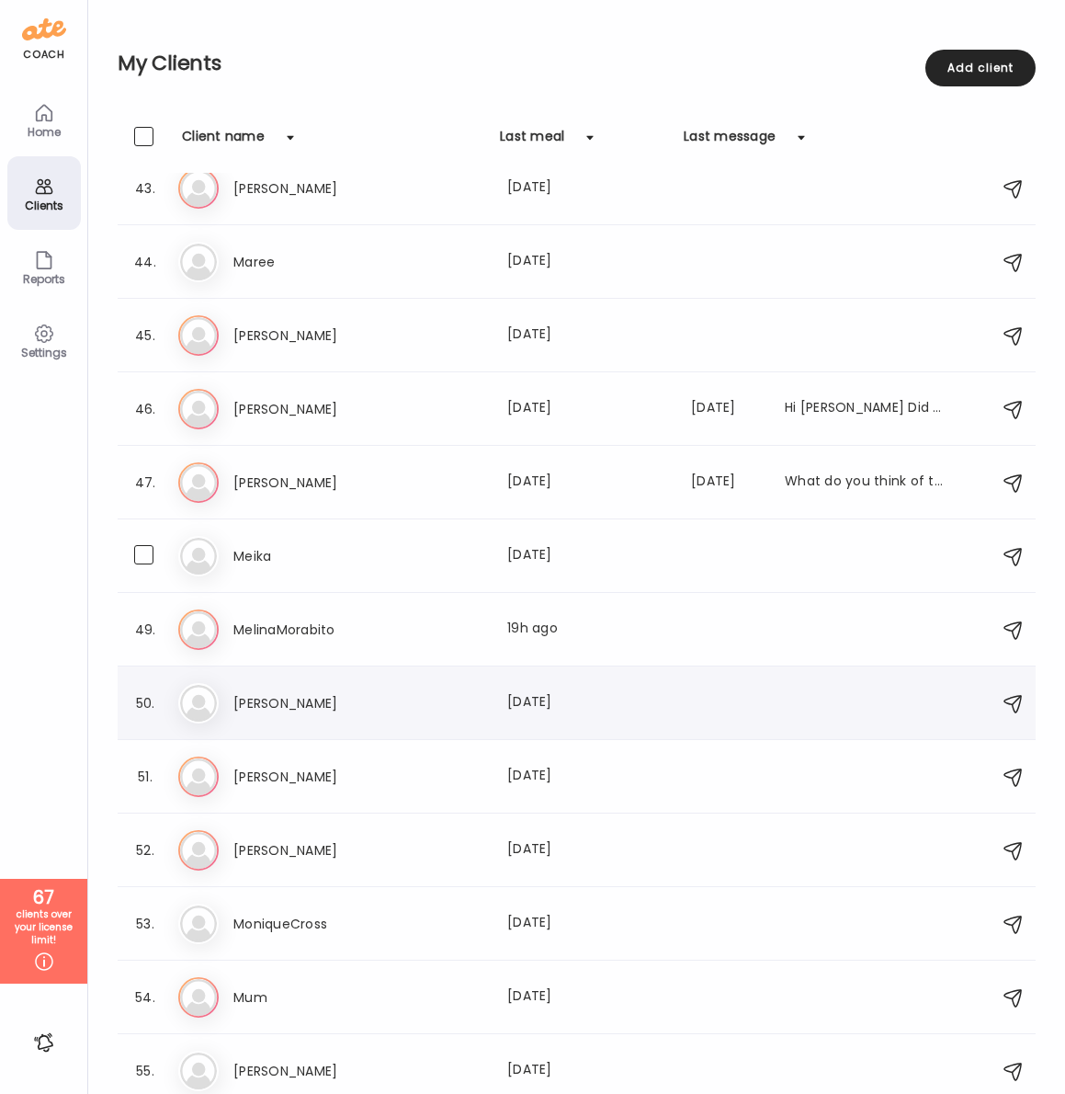
scroll to position [3104, 0]
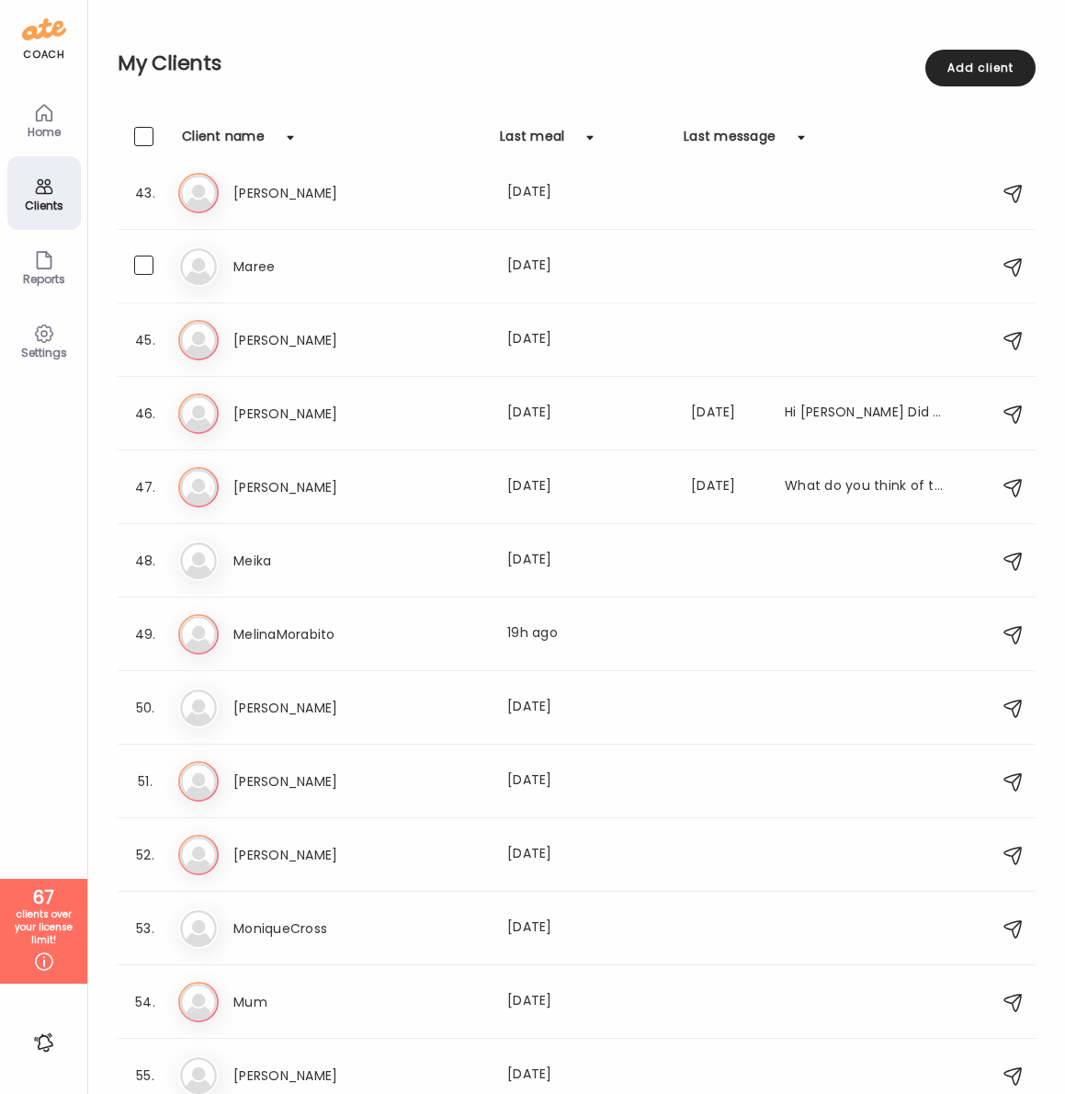
click at [260, 267] on h3 "Maree" at bounding box center [314, 266] width 162 height 22
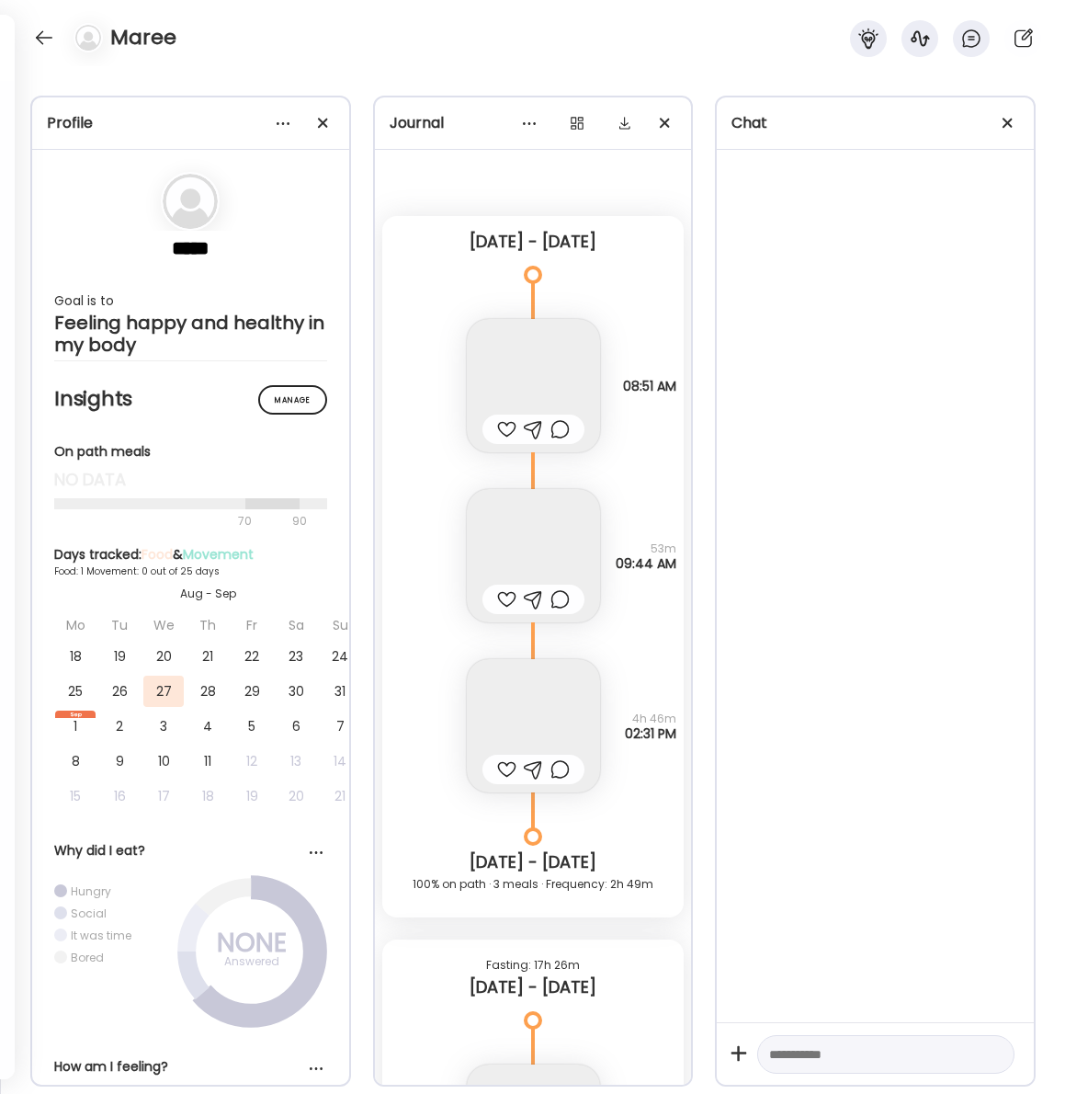
scroll to position [4985, 0]
